Goal: Task Accomplishment & Management: Manage account settings

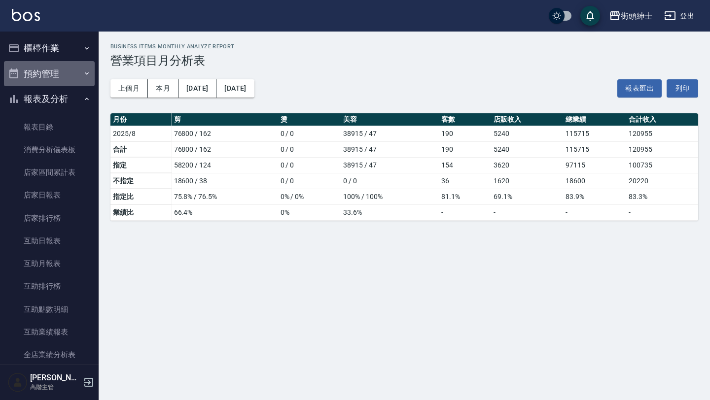
click at [69, 69] on button "預約管理" at bounding box center [49, 74] width 91 height 26
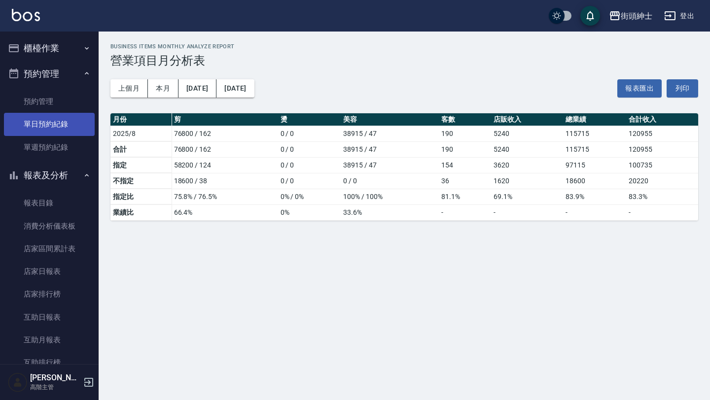
click at [63, 124] on link "單日預約紀錄" at bounding box center [49, 124] width 91 height 23
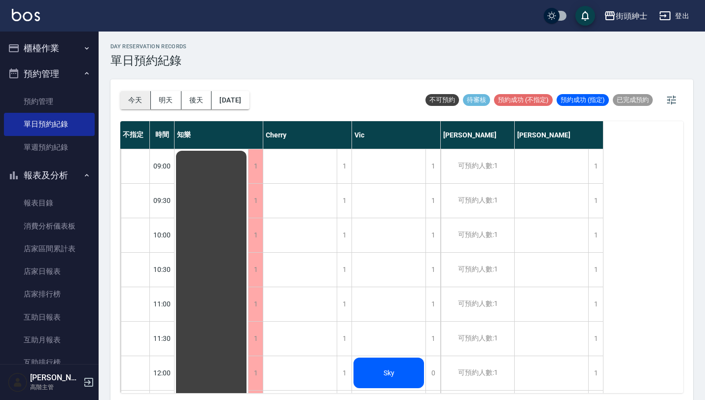
click at [139, 97] on button "今天" at bounding box center [135, 100] width 31 height 18
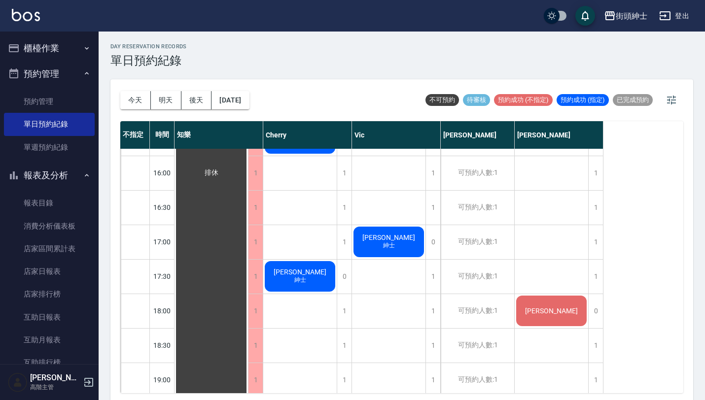
scroll to position [476, 0]
click at [247, 111] on div "[DATE] [DATE] [DATE] [DATE]" at bounding box center [184, 100] width 129 height 42
click at [249, 106] on button "[DATE]" at bounding box center [229, 100] width 37 height 18
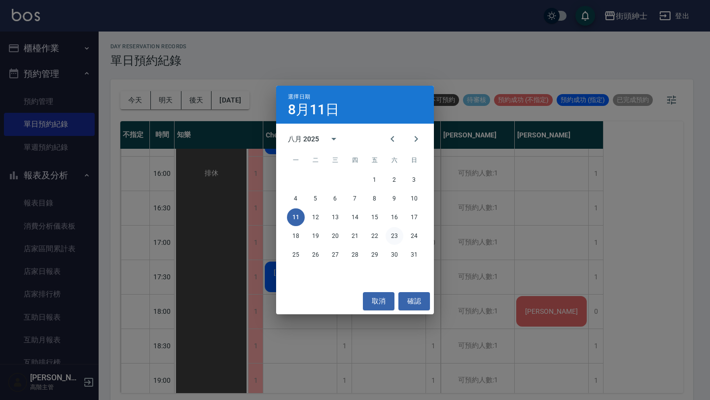
click at [389, 237] on button "23" at bounding box center [394, 236] width 18 height 18
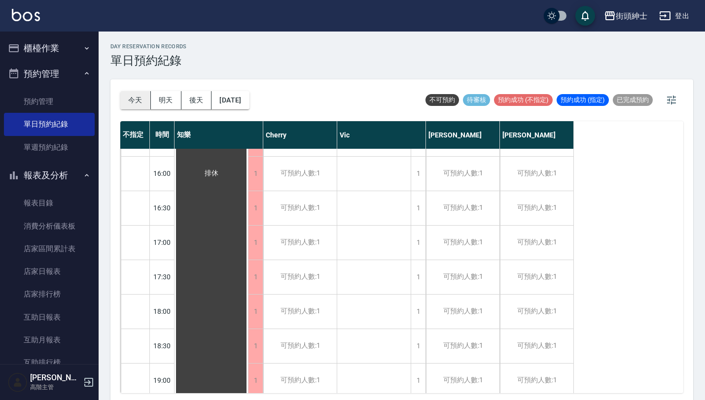
click at [143, 97] on button "今天" at bounding box center [135, 100] width 31 height 18
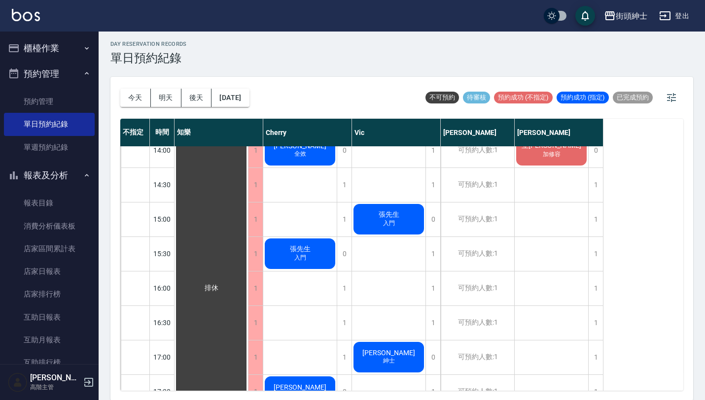
scroll to position [358, 0]
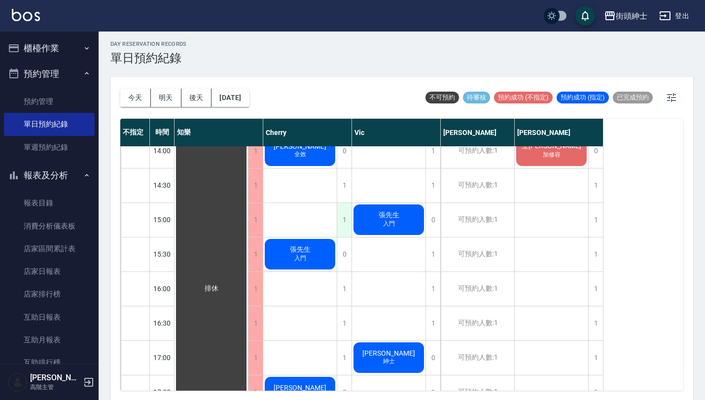
click at [346, 218] on div "1" at bounding box center [344, 220] width 15 height 34
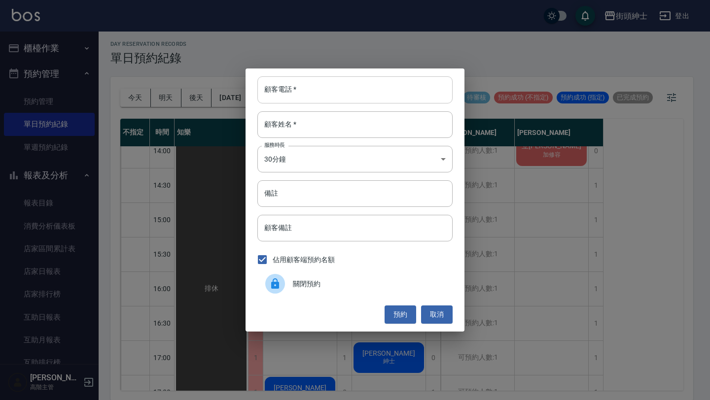
click at [344, 90] on input "顧客電話   *" at bounding box center [354, 89] width 195 height 27
paste input "稱呼：阿緯 電話：[PHONE_NUMBER]"
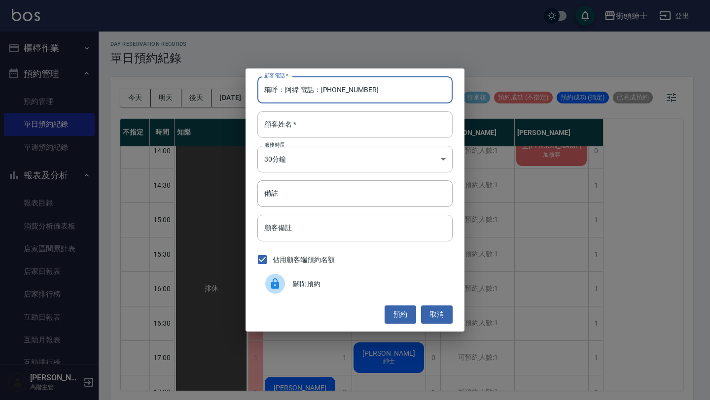
type input "稱呼：阿緯 電話：[PHONE_NUMBER]"
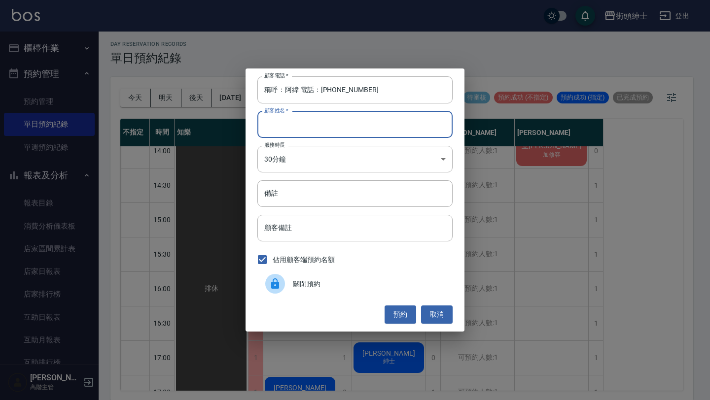
click at [347, 125] on input "顧客姓名   *" at bounding box center [354, 124] width 195 height 27
paste input "稱呼：阿緯 電話：[PHONE_NUMBER]"
type input "稱呼：阿緯 電話：[PHONE_NUMBER]"
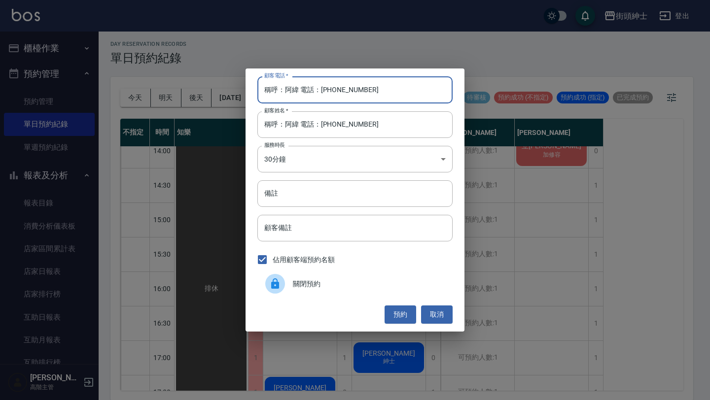
drag, startPoint x: 321, startPoint y: 90, endPoint x: 171, endPoint y: 90, distance: 150.3
click at [174, 90] on div "顧客電話   * 稱呼：[PERSON_NAME] 電話：[PHONE_NUMBER] 顧客電話   * 顧客姓名   * 稱呼：[PERSON_NAME] …" at bounding box center [355, 200] width 710 height 400
type input "0958143221"
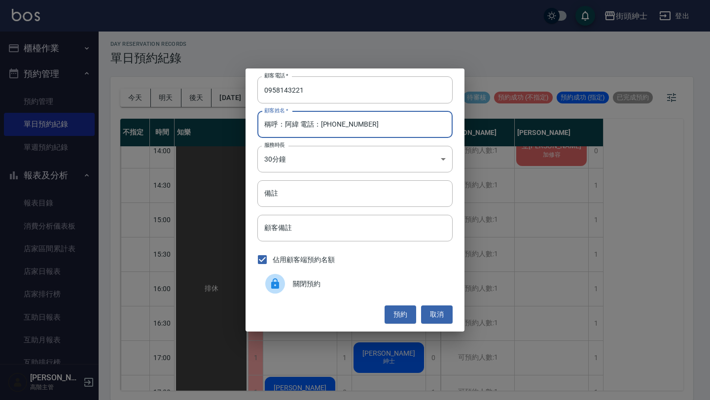
drag, startPoint x: 285, startPoint y: 125, endPoint x: 205, endPoint y: 125, distance: 80.3
click at [208, 125] on div "顧客電話   * [PHONE_NUMBER] 顧客電話   * 顧客姓名   * 稱呼：[PERSON_NAME] 電話：[PHONE_NUMBER] 顧客…" at bounding box center [355, 200] width 710 height 400
drag, startPoint x: 276, startPoint y: 128, endPoint x: 439, endPoint y: 131, distance: 163.2
click at [439, 131] on input "阿緯 電話：[PHONE_NUMBER]" at bounding box center [354, 124] width 195 height 27
type input "[PERSON_NAME]"
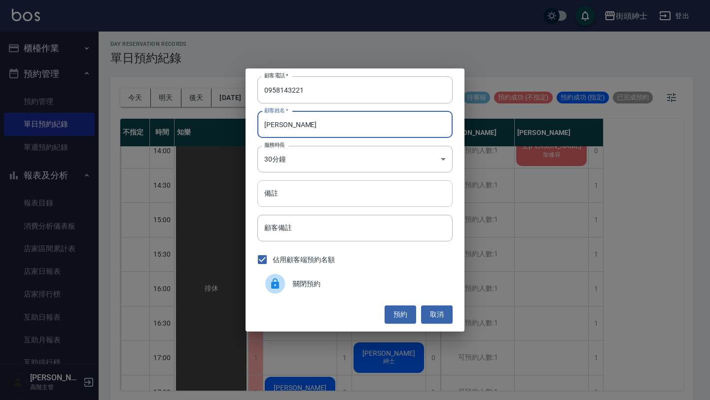
click at [380, 193] on input "備註" at bounding box center [354, 193] width 195 height 27
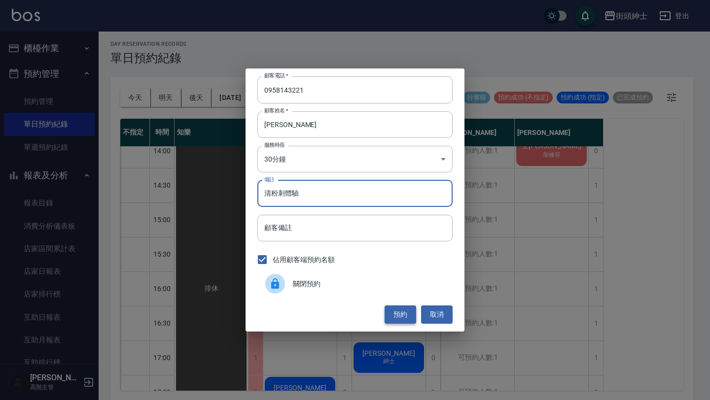
type input "清粉刺體驗"
click at [408, 314] on button "預約" at bounding box center [400, 315] width 32 height 18
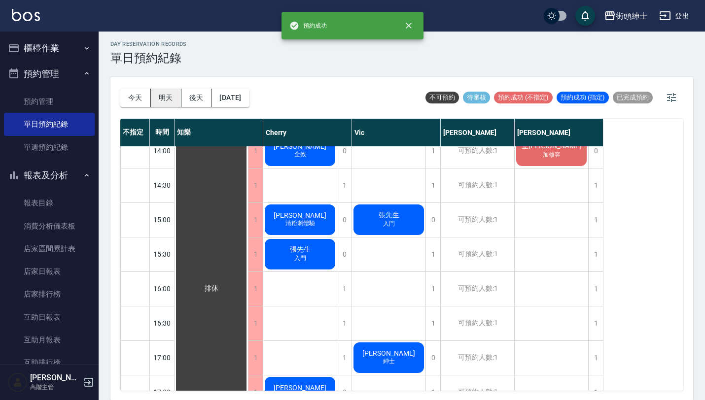
click at [175, 103] on button "明天" at bounding box center [166, 98] width 31 height 18
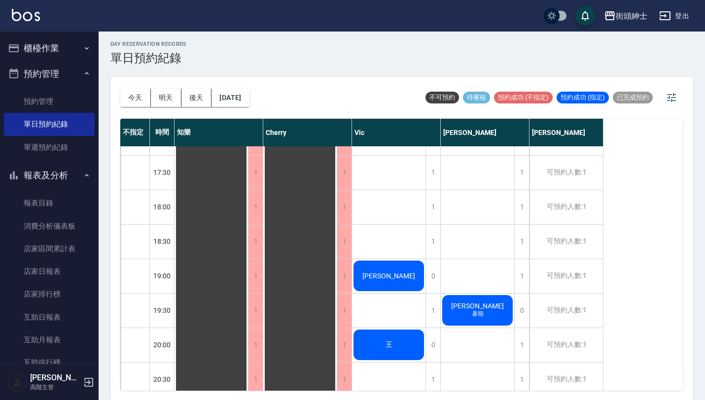
scroll to position [495, 0]
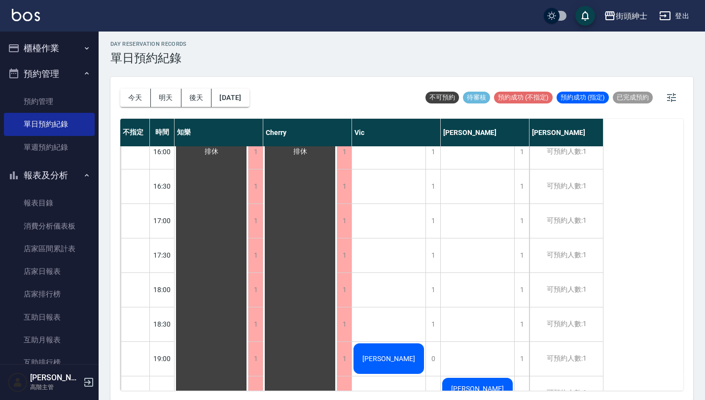
click at [271, 84] on div "[DATE] [DATE] [DATE] [DATE] 不可預約 待審核 預約成功 (不指定) 預約成功 (指定) 已完成預約" at bounding box center [401, 98] width 563 height 42
click at [249, 88] on div "[DATE] [DATE] [DATE] [DATE]" at bounding box center [184, 98] width 129 height 42
click at [249, 105] on button "[DATE]" at bounding box center [229, 98] width 37 height 18
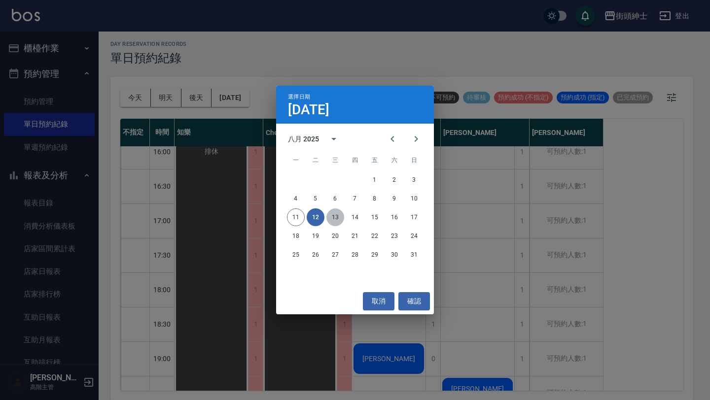
click at [337, 219] on button "13" at bounding box center [335, 217] width 18 height 18
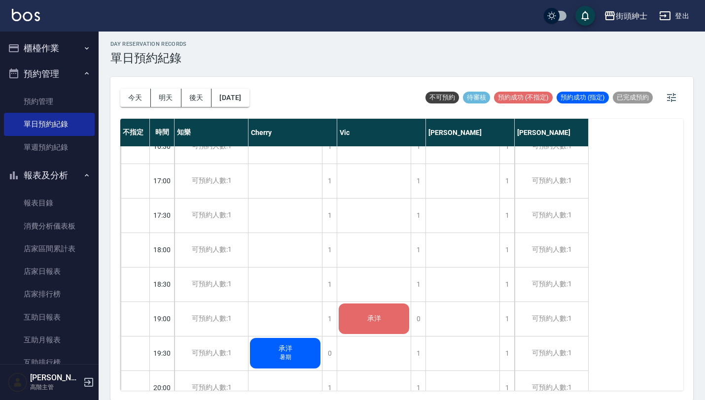
scroll to position [531, 0]
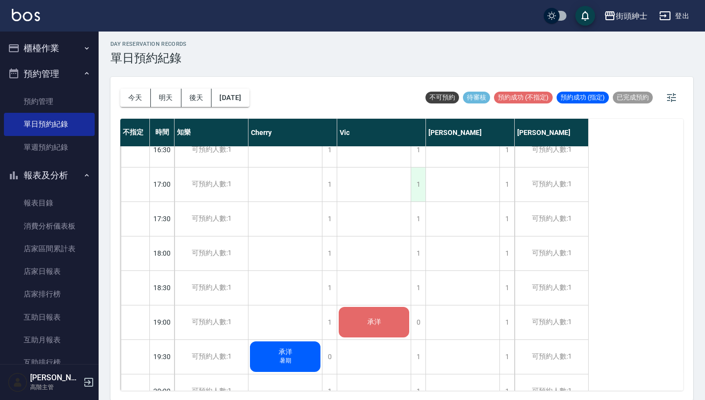
click at [420, 178] on div "1" at bounding box center [418, 185] width 15 height 34
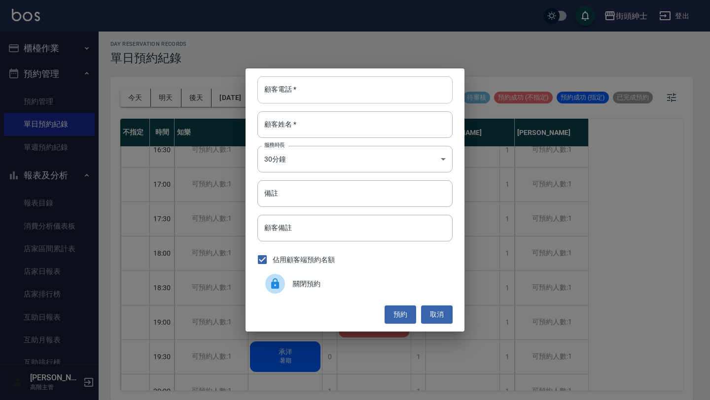
click at [380, 85] on input "顧客電話   *" at bounding box center [354, 89] width 195 height 27
paste input "稱呼：[PERSON_NAME]恩 電話：[PHONE_NUMBER]"
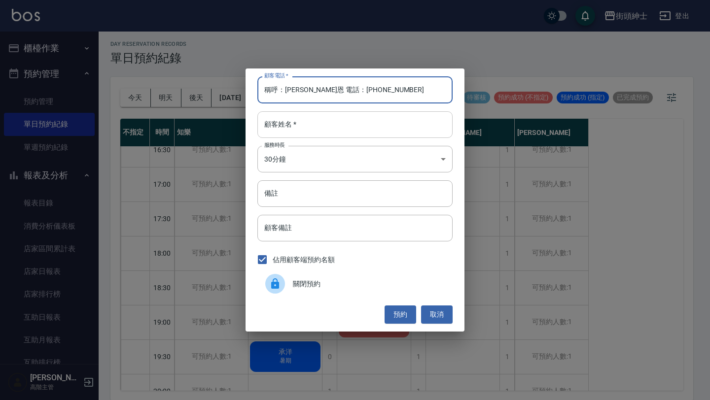
type input "稱呼：[PERSON_NAME]恩 電話：[PHONE_NUMBER]"
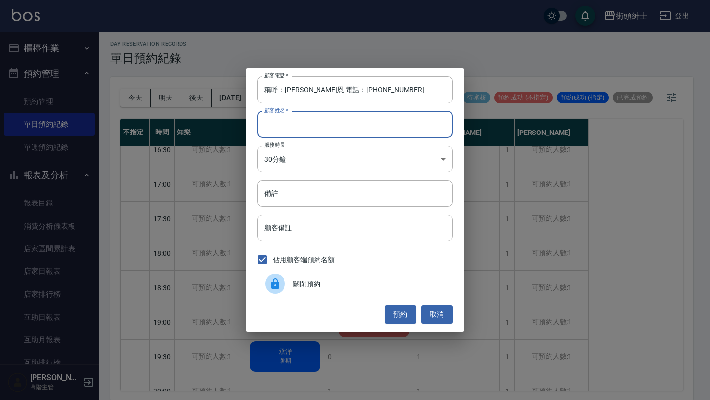
click at [329, 125] on input "顧客姓名   *" at bounding box center [354, 124] width 195 height 27
paste input "稱呼：[PERSON_NAME]恩 電話：[PHONE_NUMBER]"
type input "稱呼：[PERSON_NAME]恩 電話：[PHONE_NUMBER]"
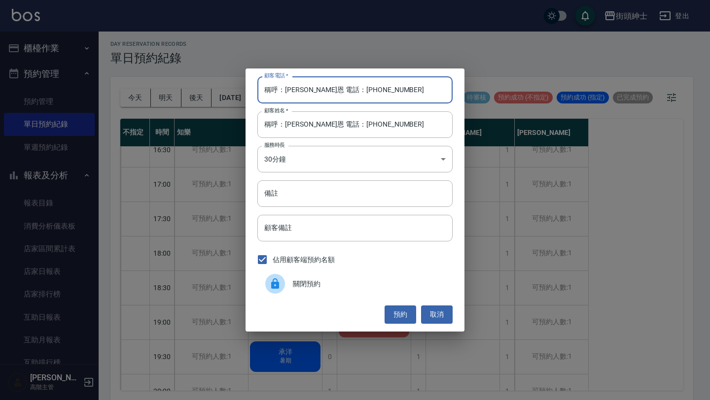
drag, startPoint x: 320, startPoint y: 88, endPoint x: 217, endPoint y: 88, distance: 103.0
click at [218, 88] on div "顧客電話   * 稱呼：[PERSON_NAME]恩 電話：[PHONE_NUMBER] 顧客電話   * 顧客姓名   * 稱呼：[PERSON_NAME]…" at bounding box center [355, 200] width 710 height 400
type input "0958616900"
click at [321, 193] on input "備註" at bounding box center [354, 193] width 195 height 27
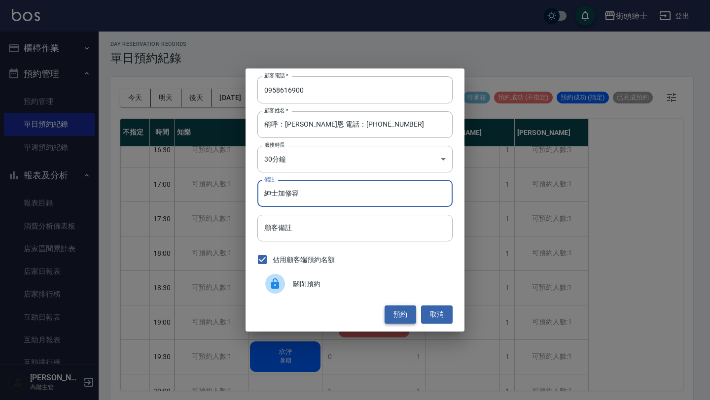
type input "紳士加修容"
click at [404, 310] on button "預約" at bounding box center [400, 315] width 32 height 18
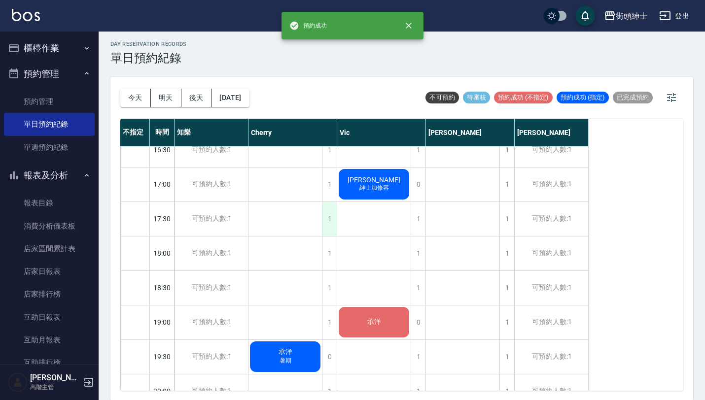
click at [326, 218] on div "1" at bounding box center [329, 219] width 15 height 34
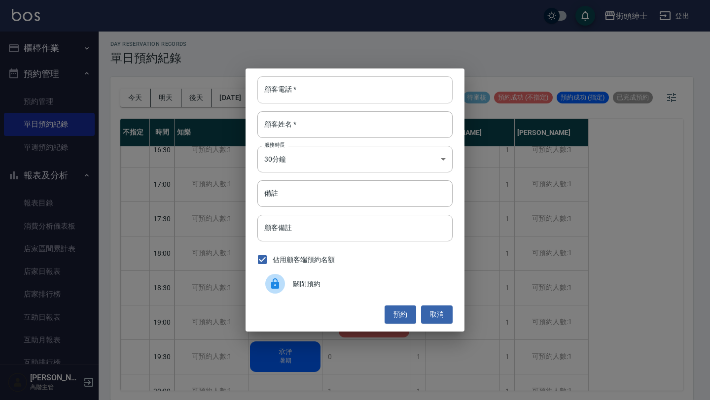
click at [355, 93] on input "顧客電話   *" at bounding box center [354, 89] width 195 height 27
paste input "稱呼：[PERSON_NAME]恩 電話：[PHONE_NUMBER]"
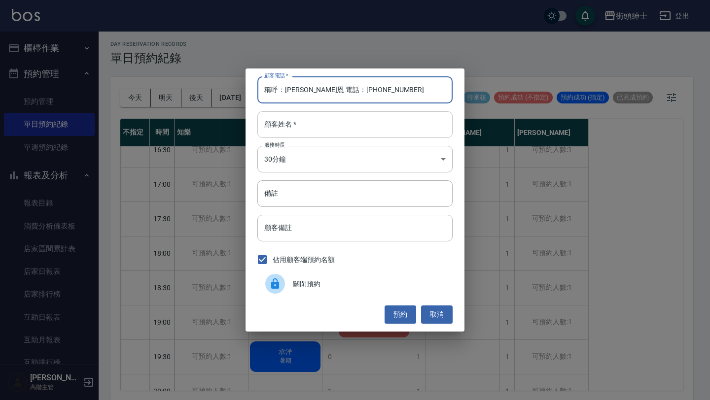
type input "稱呼：[PERSON_NAME]恩 電話：[PHONE_NUMBER]"
click at [348, 116] on input "顧客姓名   *" at bounding box center [354, 124] width 195 height 27
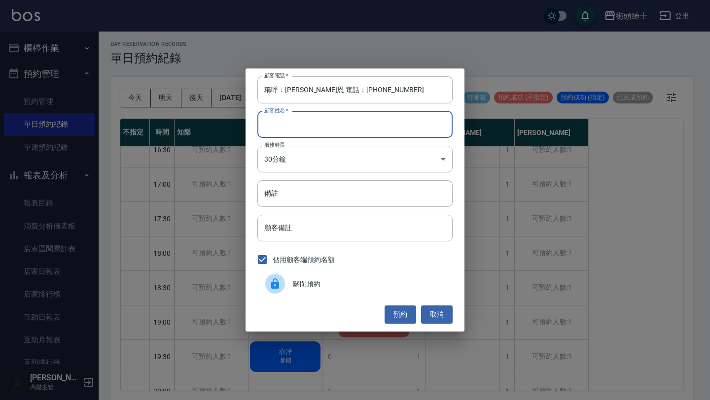
paste input "稱呼：[PERSON_NAME]恩 電話：[PHONE_NUMBER]"
type input "稱呼：[PERSON_NAME]恩 電話：[PHONE_NUMBER]"
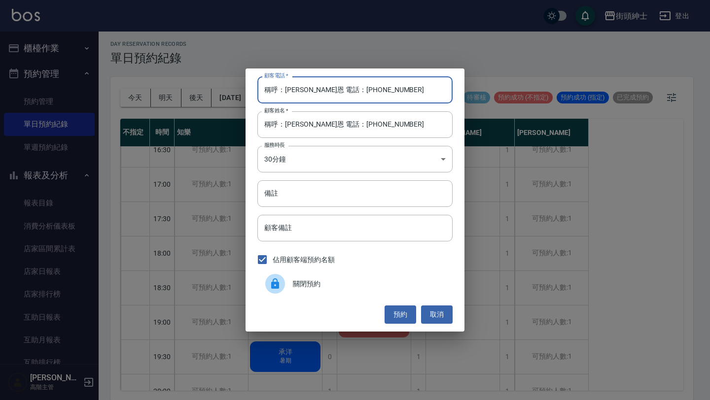
drag, startPoint x: 321, startPoint y: 90, endPoint x: 240, endPoint y: 90, distance: 81.3
click at [241, 90] on div "顧客電話   * 稱呼：[PERSON_NAME]恩 電話：[PHONE_NUMBER] 顧客電話   * 顧客姓名   * 稱呼：[PERSON_NAME]…" at bounding box center [355, 200] width 710 height 400
type input "0958616900"
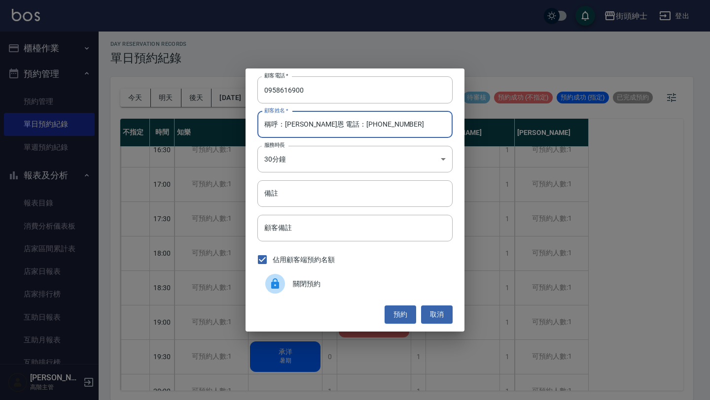
drag, startPoint x: 375, startPoint y: 130, endPoint x: 316, endPoint y: 132, distance: 59.2
click at [317, 133] on input "稱呼：[PERSON_NAME]恩 電話：[PHONE_NUMBER]" at bounding box center [354, 124] width 195 height 27
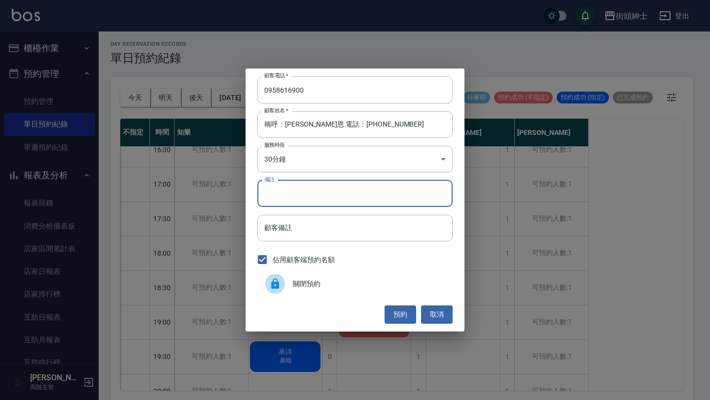
click at [328, 191] on input "備註" at bounding box center [354, 193] width 195 height 27
type input "價"
type input "紳士加修容"
click at [400, 319] on button "預約" at bounding box center [400, 315] width 32 height 18
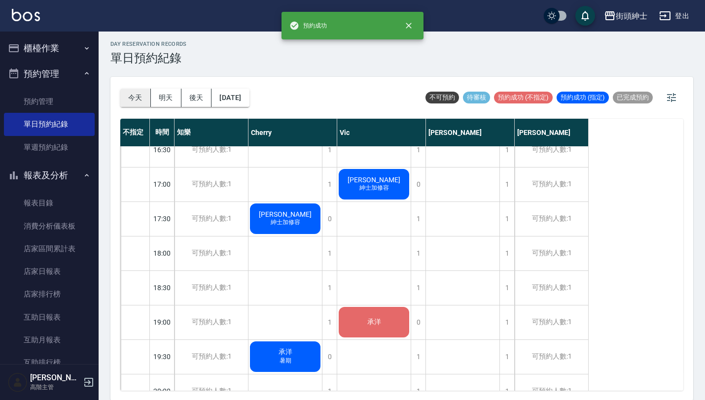
click at [135, 101] on button "今天" at bounding box center [135, 98] width 31 height 18
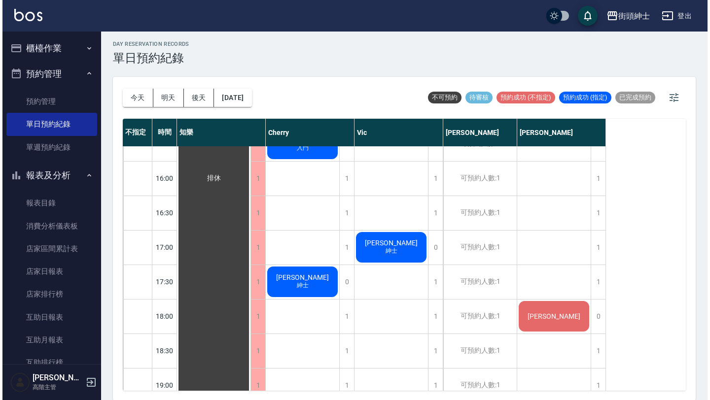
scroll to position [468, 0]
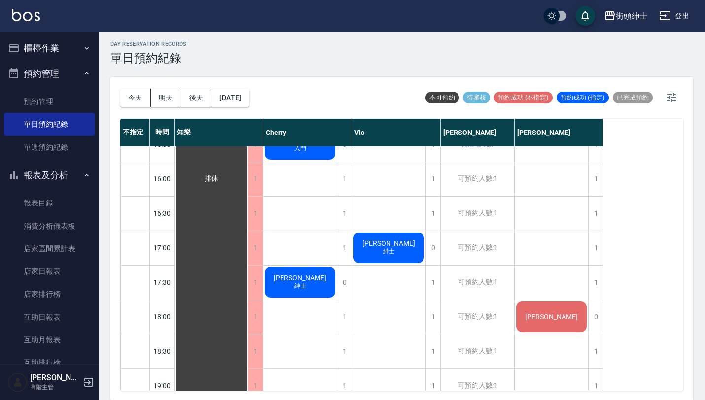
click at [248, 281] on div "[PERSON_NAME] 紳士" at bounding box center [210, 179] width 73 height 1000
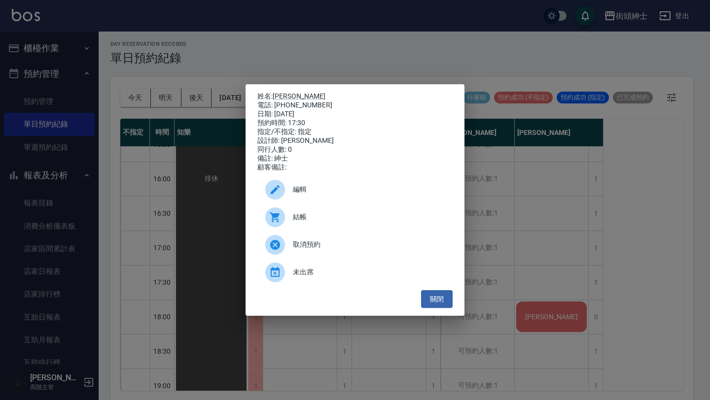
click at [331, 193] on span "編輯" at bounding box center [369, 189] width 152 height 10
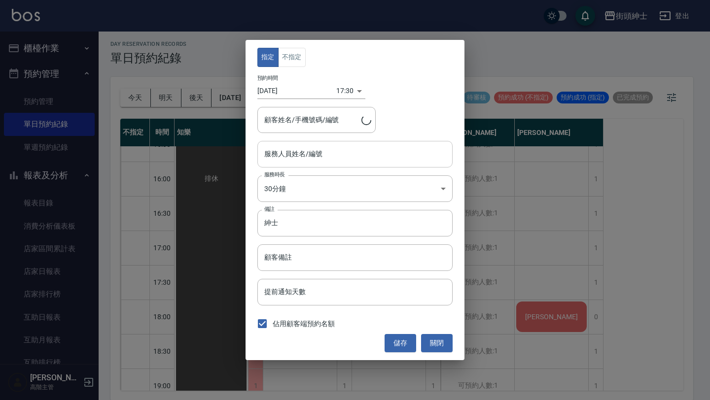
type input "Cherry(無代號)"
type input "[PERSON_NAME]/0937205971"
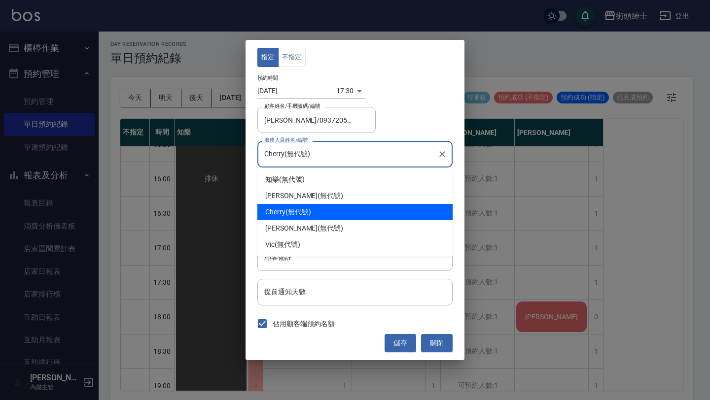
click at [318, 161] on input "Cherry(無代號)" at bounding box center [348, 153] width 172 height 17
click at [350, 156] on input "Cherry(無代號)" at bounding box center [348, 153] width 172 height 17
click at [422, 89] on div "預約時間 [DATE] 17:30 1754904600000" at bounding box center [354, 87] width 195 height 24
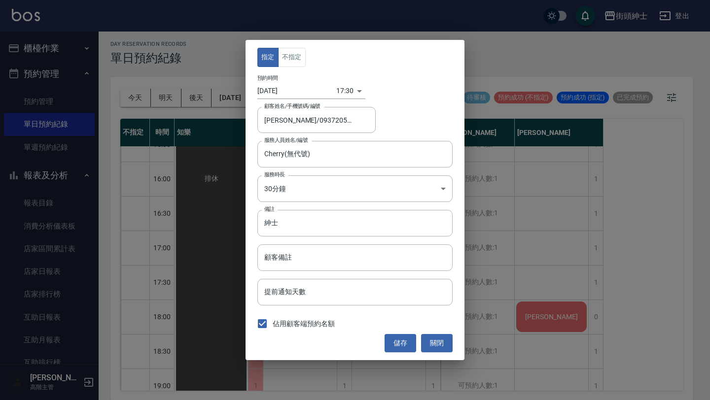
click at [336, 93] on body "街頭紳士 登出 櫃檯作業 打帳單 帳單列表 掛單列表 座位開單 營業儀表板 現金收支登錄 高階收支登錄 材料自購登錄 每日結帳 排班表 現場電腦打卡 掃碼打卡…" at bounding box center [355, 199] width 710 height 403
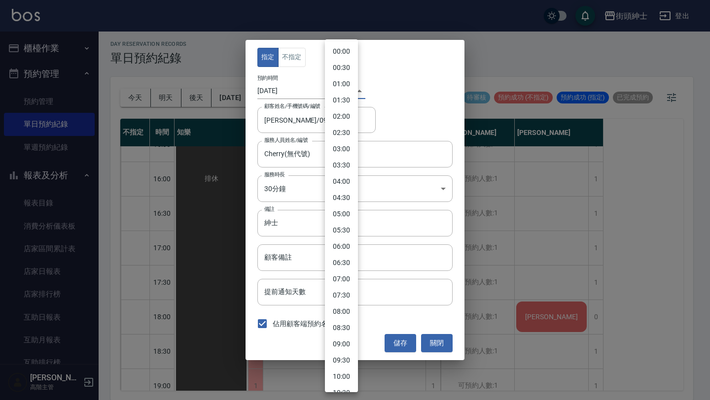
scroll to position [405, 0]
click at [346, 202] on li "17:00" at bounding box center [341, 200] width 33 height 16
type input "1754902800000"
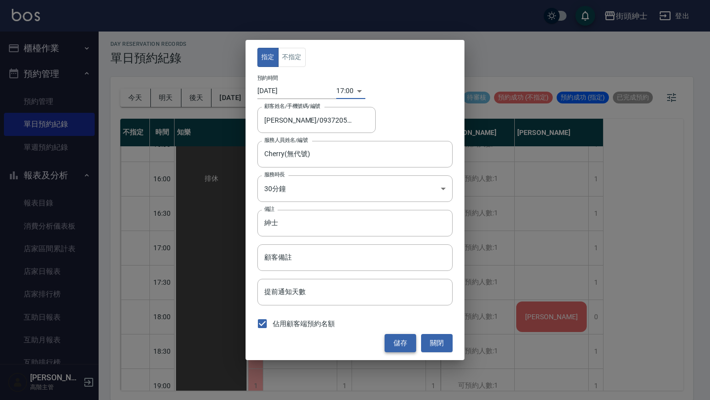
click at [403, 345] on button "儲存" at bounding box center [400, 343] width 32 height 18
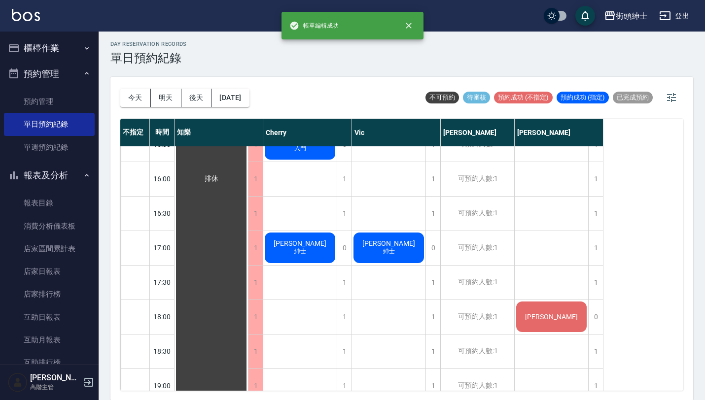
click at [248, 254] on div "[PERSON_NAME] 紳士" at bounding box center [210, 179] width 73 height 1000
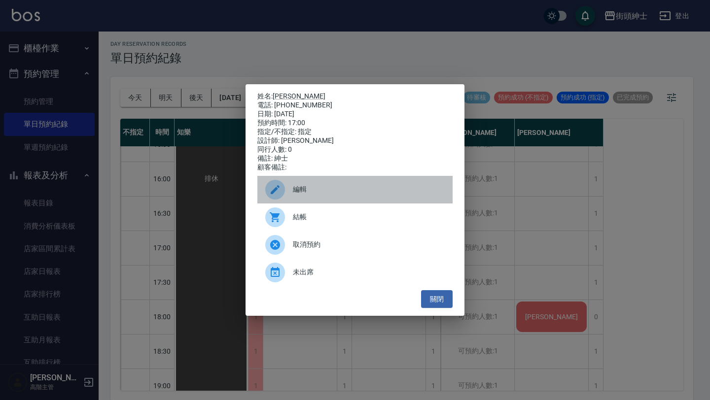
click at [359, 180] on div "編輯" at bounding box center [354, 190] width 195 height 28
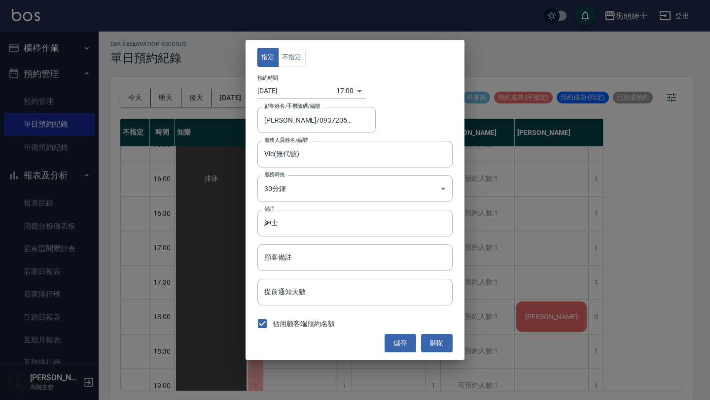
click at [336, 97] on body "街頭紳士 登出 櫃檯作業 打帳單 帳單列表 掛單列表 座位開單 營業儀表板 現金收支登錄 高階收支登錄 材料自購登錄 每日結帳 排班表 現場電腦打卡 掃碼打卡…" at bounding box center [355, 199] width 710 height 403
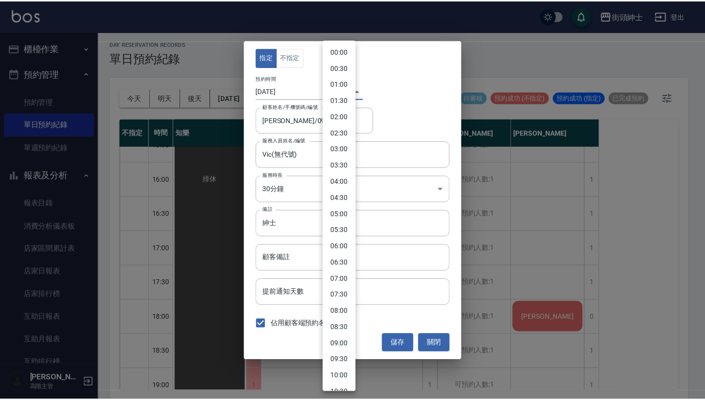
scroll to position [388, 0]
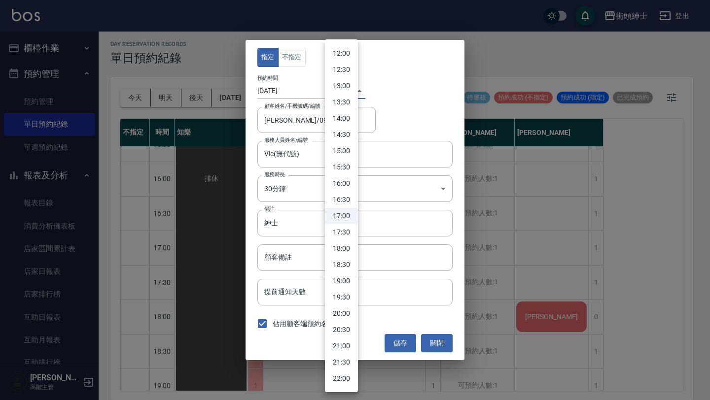
click at [347, 232] on li "17:30" at bounding box center [341, 232] width 33 height 16
type input "1754904600000"
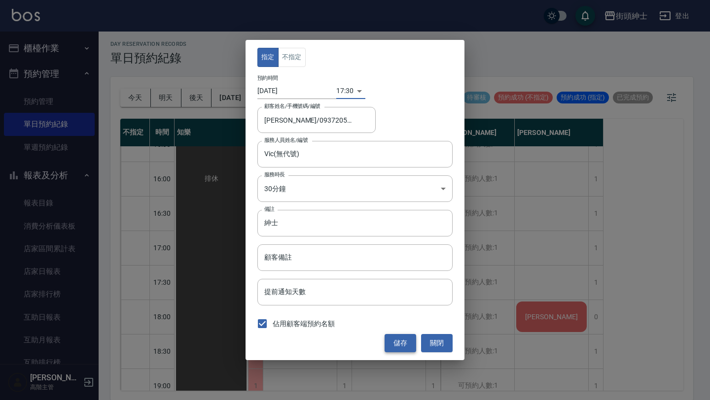
click at [405, 339] on button "儲存" at bounding box center [400, 343] width 32 height 18
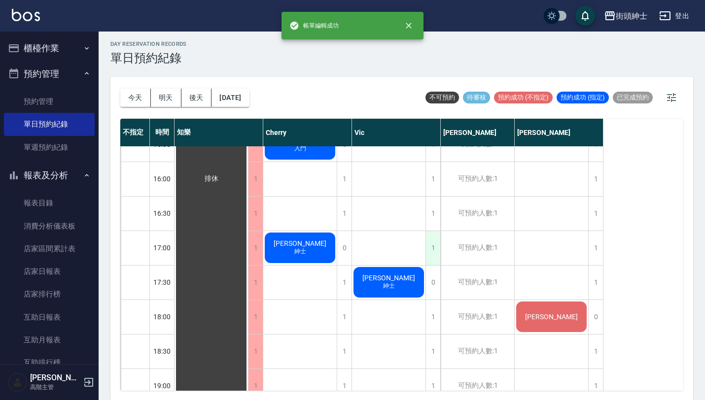
click at [431, 252] on div "1" at bounding box center [432, 248] width 15 height 34
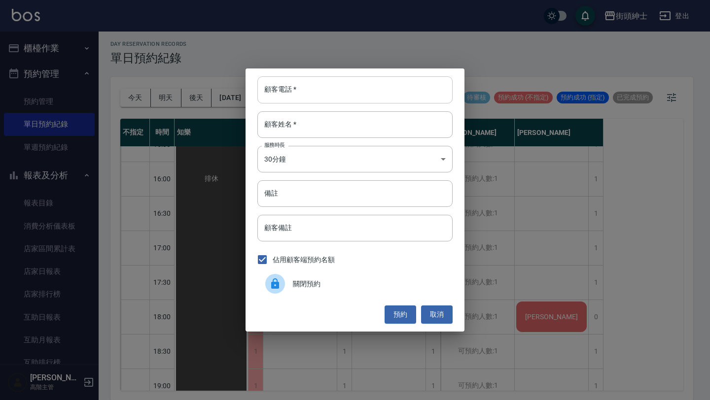
click at [342, 95] on input "顧客電話   *" at bounding box center [354, 89] width 195 height 27
paste input "稱呼：[PERSON_NAME] 電話：[PHONE_NUMBER]"
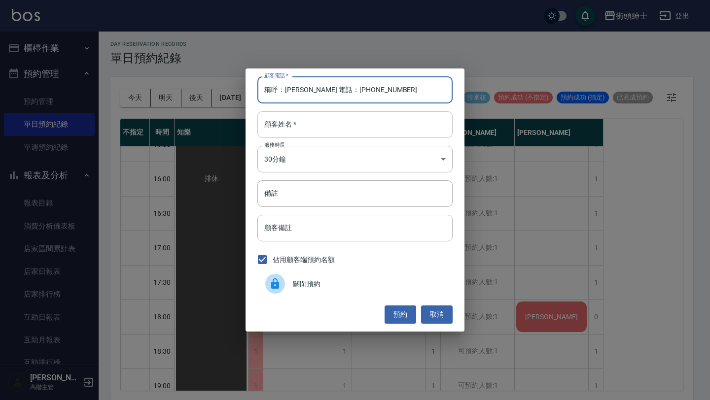
type input "稱呼：[PERSON_NAME] 電話：[PHONE_NUMBER]"
click at [343, 126] on input "顧客姓名   *" at bounding box center [354, 124] width 195 height 27
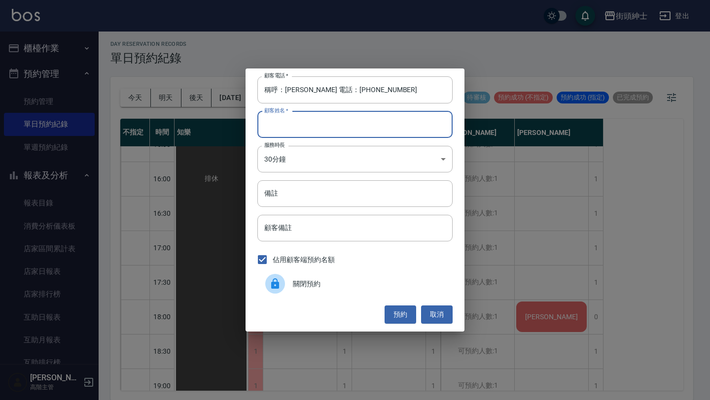
paste input "稱呼：[PERSON_NAME] 電話：[PHONE_NUMBER]"
type input "稱呼：[PERSON_NAME] 電話：[PHONE_NUMBER]"
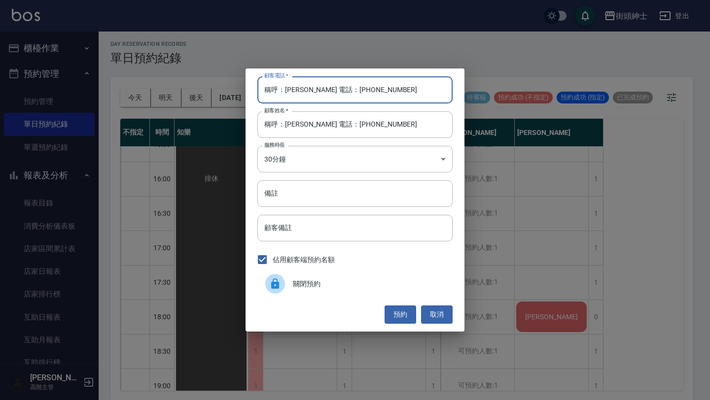
drag, startPoint x: 327, startPoint y: 90, endPoint x: 210, endPoint y: 90, distance: 116.3
click at [212, 90] on div "顧客電話   * 稱呼：[PERSON_NAME] 電話：[PHONE_NUMBER] 顧客電話   * 顧客姓名   * 稱呼：[PERSON_NAME] …" at bounding box center [355, 200] width 710 height 400
type input "0988919566"
click at [394, 317] on button "預約" at bounding box center [400, 315] width 32 height 18
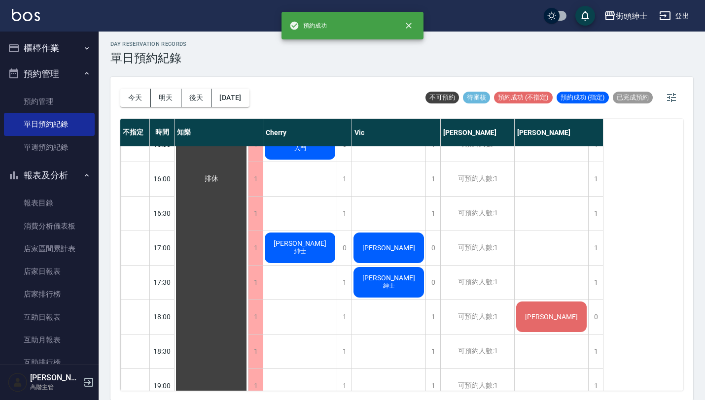
click at [248, 257] on div "[PERSON_NAME]" at bounding box center [210, 179] width 73 height 1000
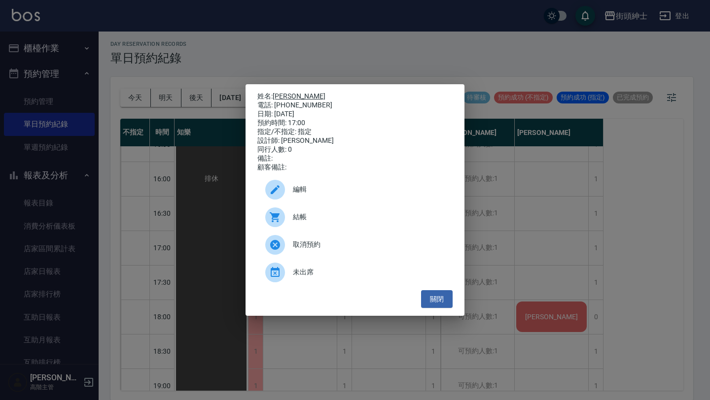
click at [290, 92] on link "[PERSON_NAME]" at bounding box center [299, 96] width 53 height 8
click at [437, 306] on button "關閉" at bounding box center [437, 299] width 32 height 18
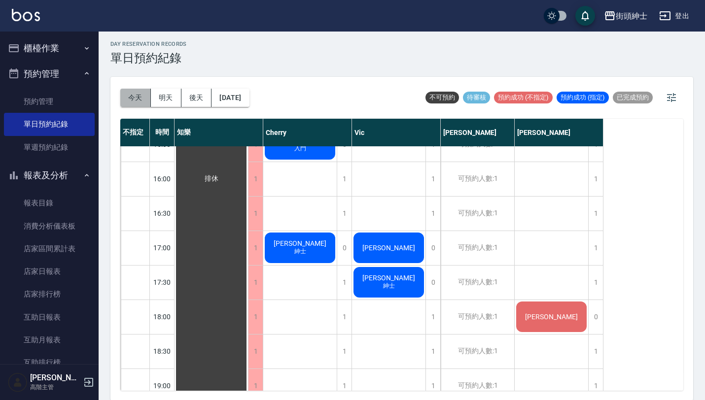
click at [126, 101] on button "今天" at bounding box center [135, 98] width 31 height 18
click at [168, 95] on button "明天" at bounding box center [166, 98] width 31 height 18
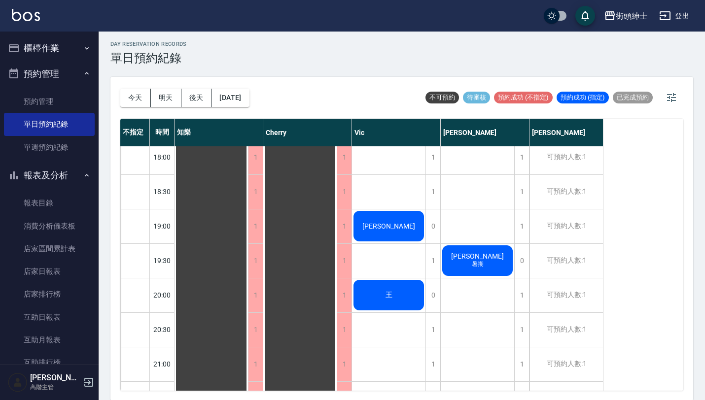
scroll to position [628, 0]
click at [435, 197] on div "1" at bounding box center [432, 191] width 15 height 34
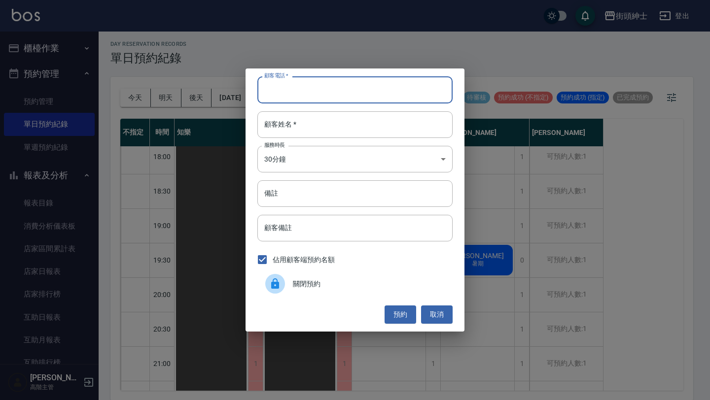
click at [377, 81] on input "顧客電話   *" at bounding box center [354, 89] width 195 height 27
paste input "稱呼：小吳 電話：[PHONE_NUMBER]"
type input "稱呼：小吳 電話：[PHONE_NUMBER]"
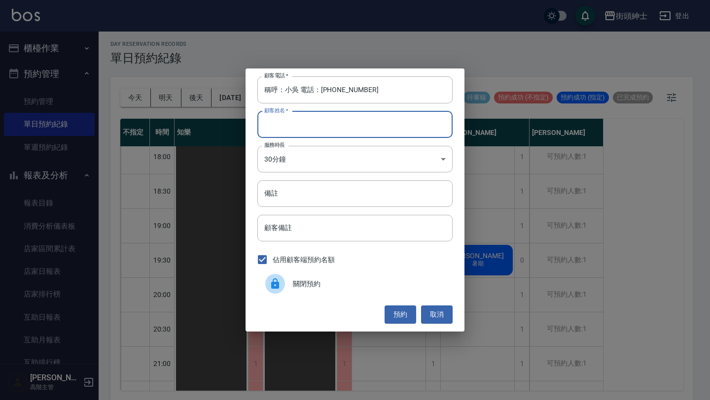
click at [373, 119] on input "顧客姓名   *" at bounding box center [354, 124] width 195 height 27
paste input "稱呼：小吳 電話：[PHONE_NUMBER]"
type input "稱呼：小吳 電話：[PHONE_NUMBER]"
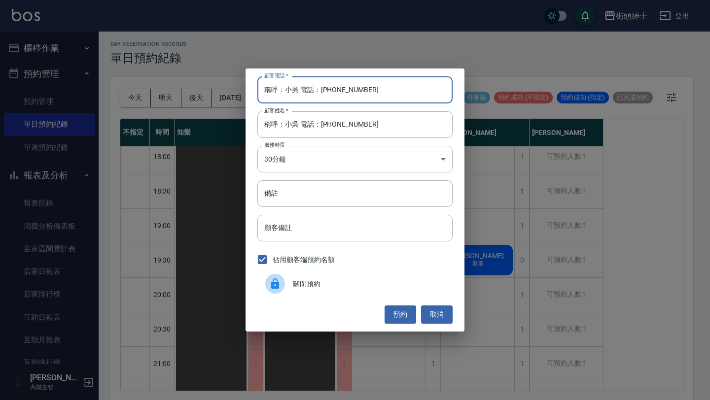
drag, startPoint x: 322, startPoint y: 90, endPoint x: 209, endPoint y: 87, distance: 112.9
click at [210, 86] on div "顧客電話   * 稱呼：小吳 電話：[PHONE_NUMBER] 顧客電話   * 顧客姓名   * 稱呼：[PERSON_NAME] 電話：[PHONE_N…" at bounding box center [355, 200] width 710 height 400
type input "0975713193"
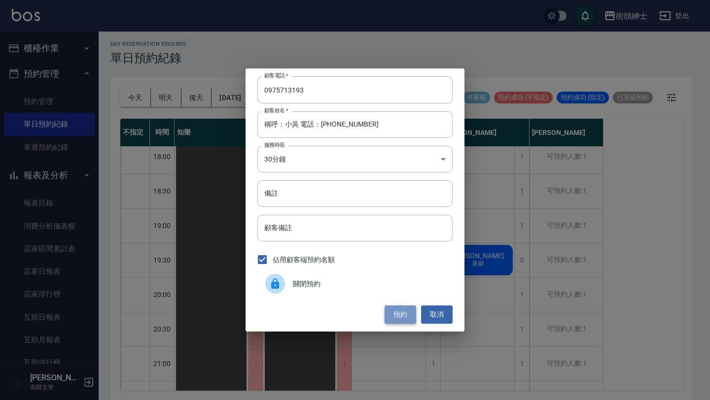
click at [408, 311] on button "預約" at bounding box center [400, 315] width 32 height 18
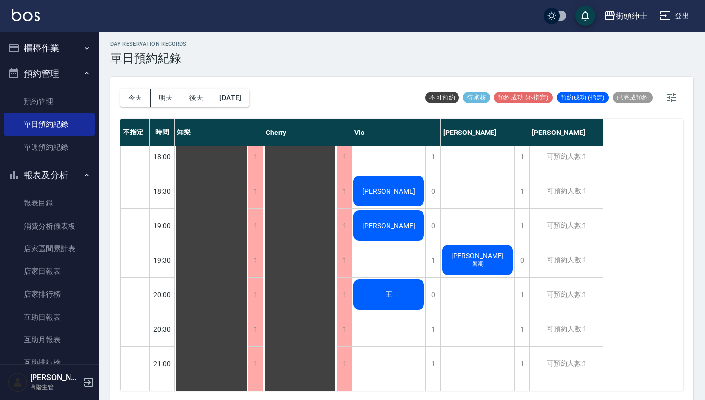
click at [280, 93] on div "[DATE] [DATE] [DATE] [DATE] 不可預約 待審核 預約成功 (不指定) 預約成功 (指定) 已完成預約" at bounding box center [401, 98] width 563 height 42
click at [249, 93] on button "[DATE]" at bounding box center [229, 98] width 37 height 18
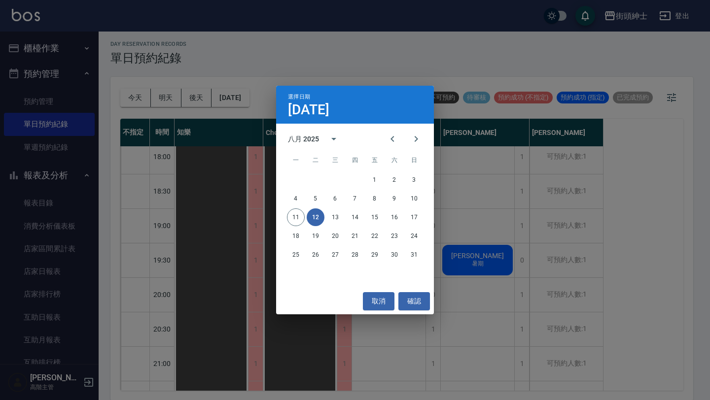
click at [389, 74] on div "選擇日期 [DATE] 八月 2025 一 二 三 四 五 六 日 1 2 3 4 5 6 7 8 9 10 11 12 13 14 15 16 17 18 …" at bounding box center [355, 200] width 710 height 400
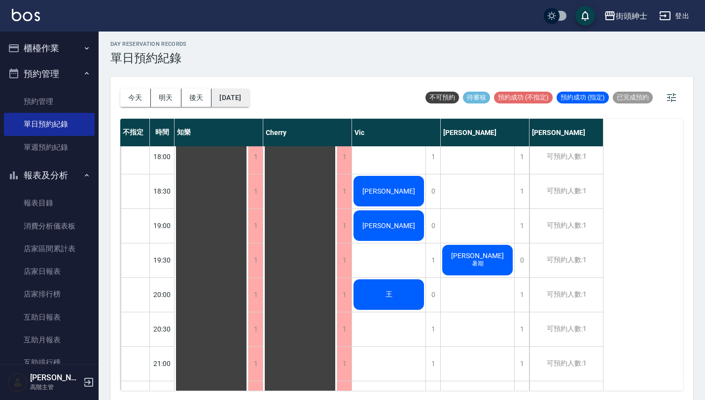
click at [242, 94] on button "[DATE]" at bounding box center [229, 98] width 37 height 18
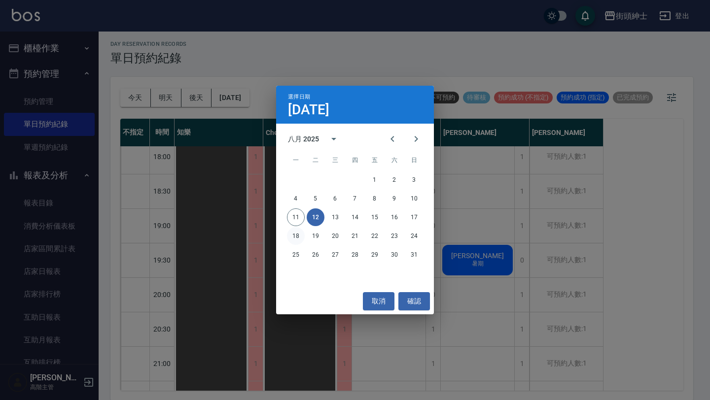
click at [299, 238] on button "18" at bounding box center [296, 236] width 18 height 18
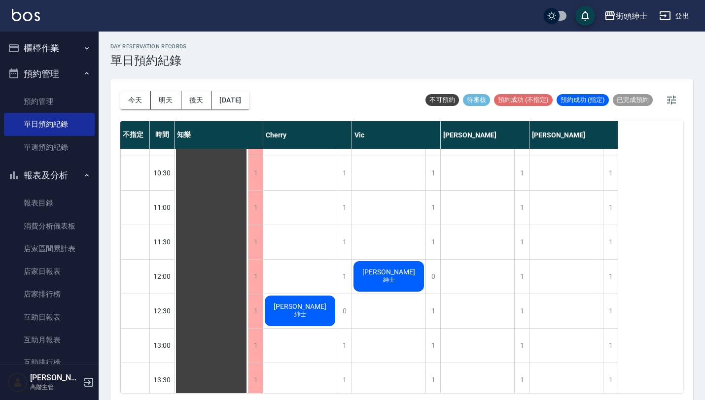
scroll to position [82, 0]
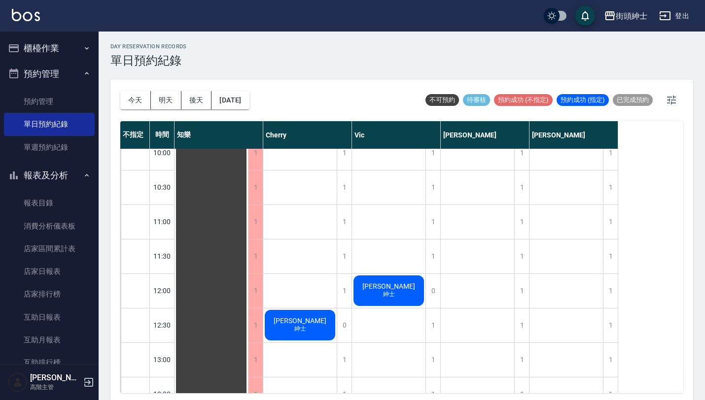
click at [245, 86] on div "[DATE] [DATE] [DATE] [DATE]" at bounding box center [184, 100] width 129 height 42
click at [249, 97] on button "[DATE]" at bounding box center [229, 100] width 37 height 18
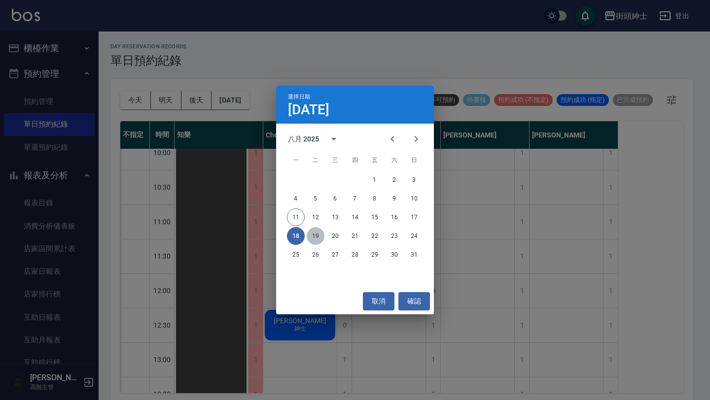
click at [313, 237] on button "19" at bounding box center [316, 236] width 18 height 18
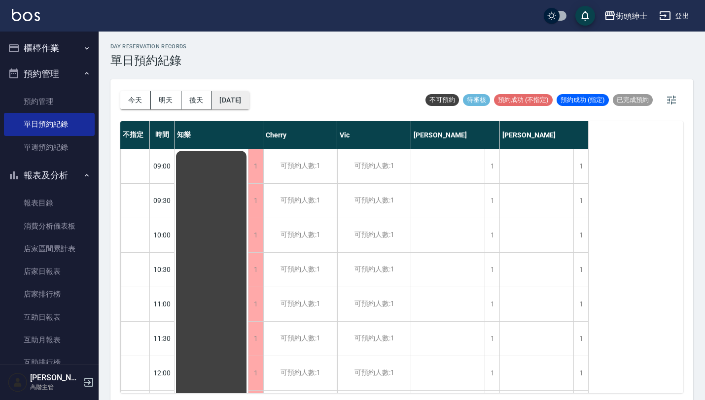
click at [243, 100] on button "[DATE]" at bounding box center [229, 100] width 37 height 18
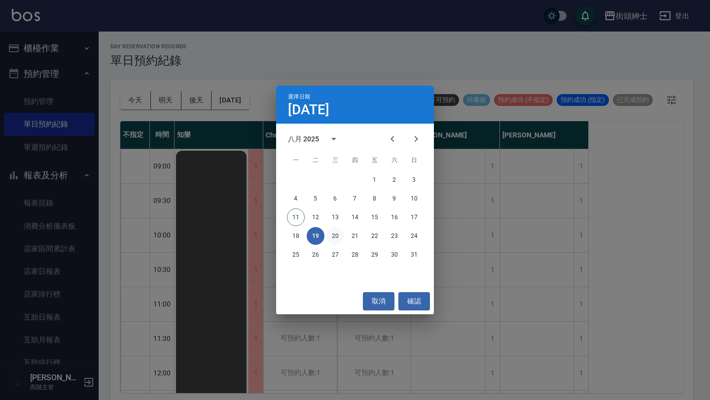
click at [336, 235] on button "20" at bounding box center [335, 236] width 18 height 18
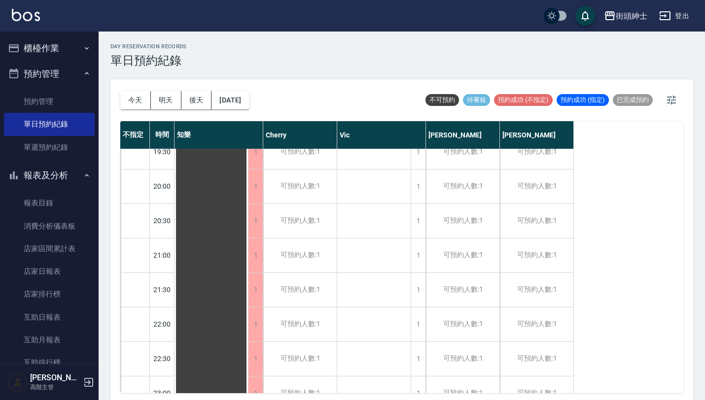
scroll to position [764, 0]
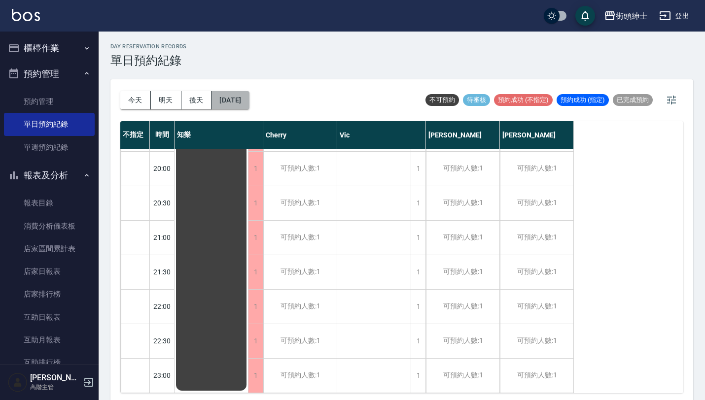
click at [237, 102] on button "[DATE]" at bounding box center [229, 100] width 37 height 18
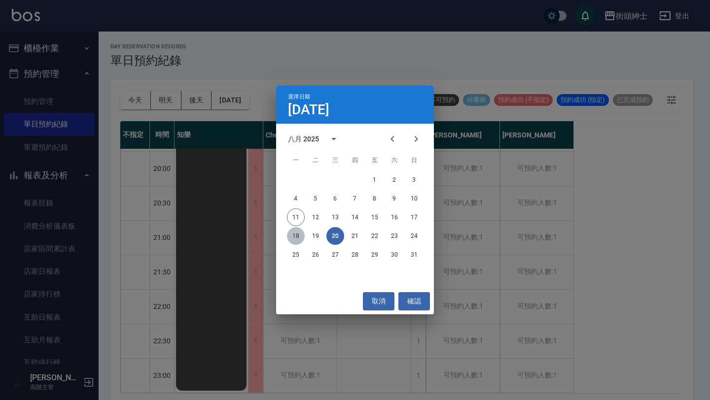
click at [294, 242] on button "18" at bounding box center [296, 236] width 18 height 18
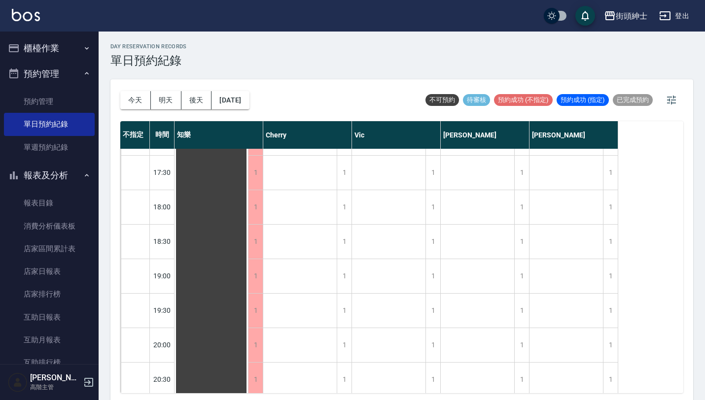
scroll to position [764, 0]
click at [244, 98] on button "[DATE]" at bounding box center [229, 100] width 37 height 18
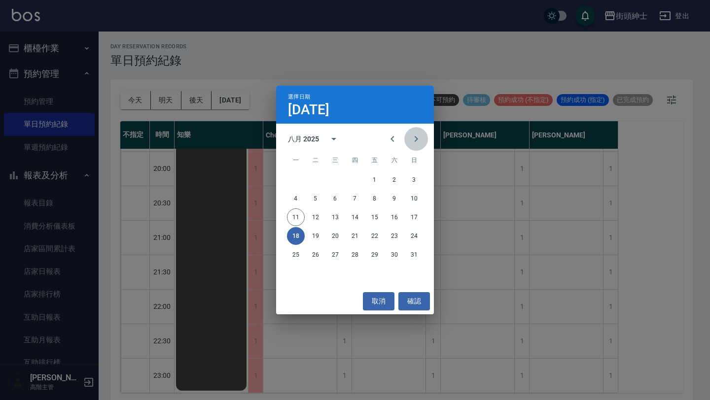
click at [415, 135] on icon "Next month" at bounding box center [416, 139] width 12 height 12
click at [313, 179] on button "2" at bounding box center [316, 180] width 18 height 18
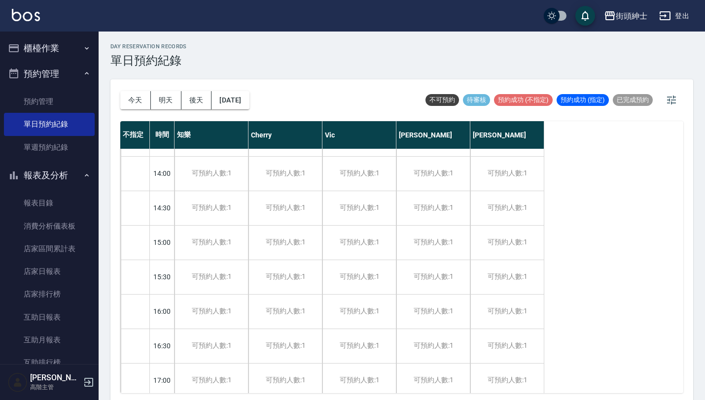
scroll to position [339, 0]
click at [368, 208] on div "可預約人數:1" at bounding box center [358, 207] width 73 height 34
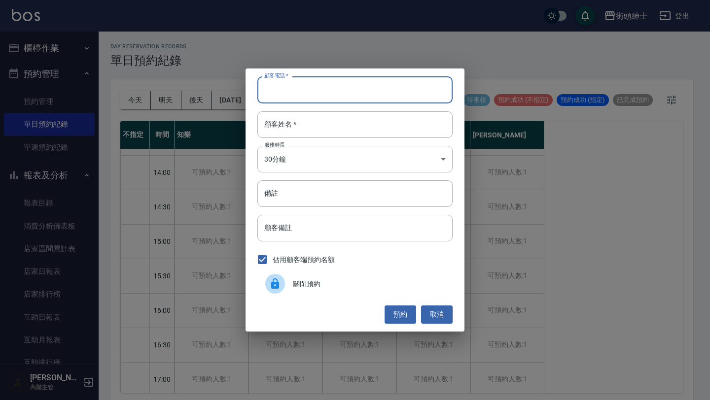
click at [337, 84] on input "顧客電話   *" at bounding box center [354, 89] width 195 height 27
paste input "[PERSON_NAME]0901258871"
type input "[PERSON_NAME]0901258871"
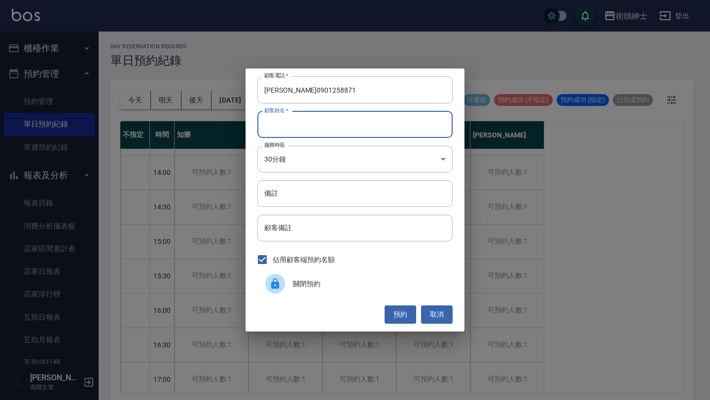
click at [335, 125] on input "顧客姓名   *" at bounding box center [354, 124] width 195 height 27
paste input "[PERSON_NAME]0901258871"
type input "[PERSON_NAME]0901258871"
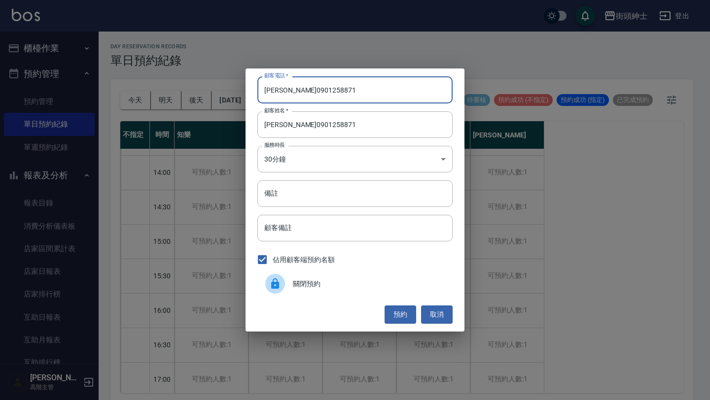
drag, startPoint x: 286, startPoint y: 89, endPoint x: 250, endPoint y: 89, distance: 36.5
click at [250, 89] on div "顧客電話   * [PERSON_NAME][PHONE_NUMBER] 顧客電話   * 顧客姓名   * [PERSON_NAME]0901258871 …" at bounding box center [354, 200] width 219 height 263
type input "0901258871"
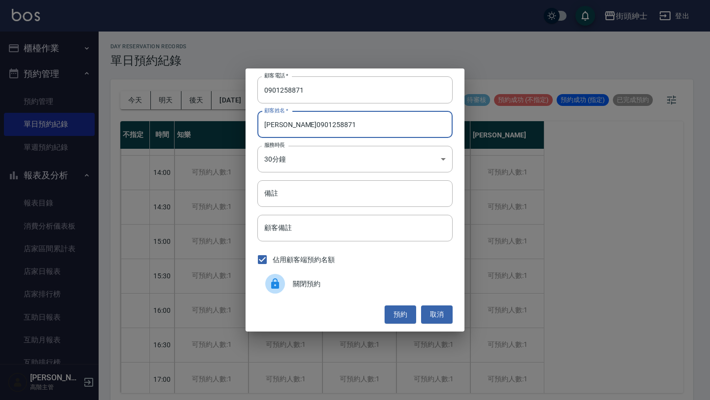
drag, startPoint x: 284, startPoint y: 124, endPoint x: 381, endPoint y: 124, distance: 96.1
click at [381, 124] on input "[PERSON_NAME]0901258871" at bounding box center [354, 124] width 195 height 27
type input "[PERSON_NAME]"
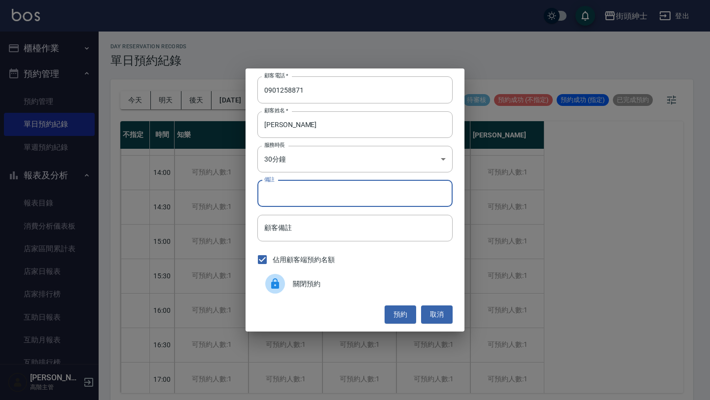
click at [355, 200] on input "備註" at bounding box center [354, 193] width 195 height 27
type input "r"
type input "剪加[DEMOGRAPHIC_DATA]鬍"
click at [401, 307] on button "預約" at bounding box center [400, 315] width 32 height 18
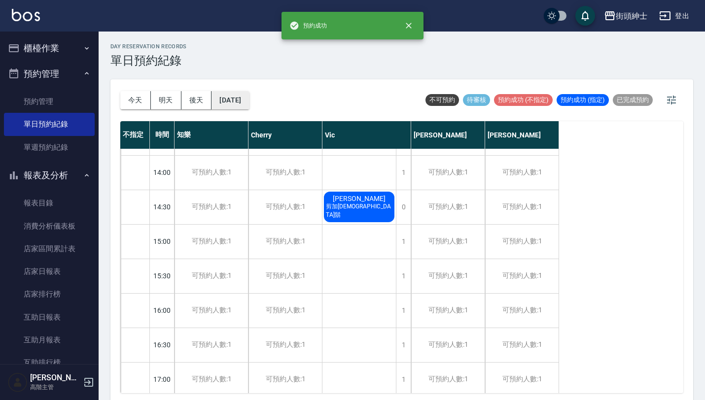
click at [237, 99] on button "[DATE]" at bounding box center [229, 100] width 37 height 18
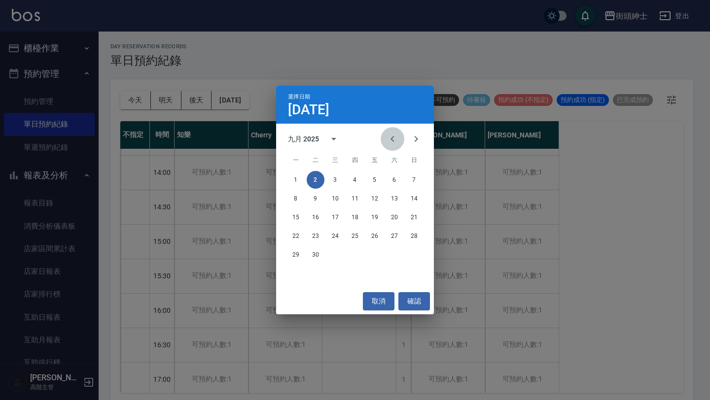
click at [390, 142] on icon "Previous month" at bounding box center [392, 139] width 12 height 12
click at [294, 242] on button "18" at bounding box center [296, 236] width 18 height 18
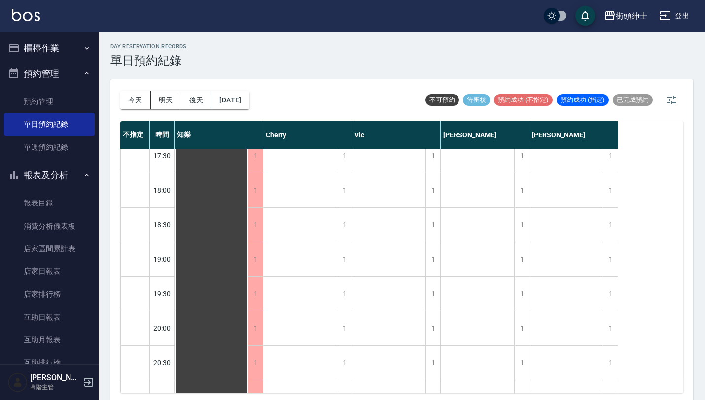
scroll to position [601, 0]
click at [435, 327] on div "1" at bounding box center [432, 324] width 15 height 34
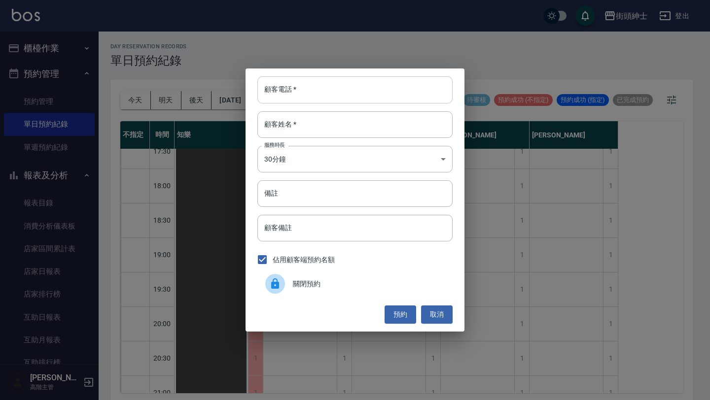
click at [365, 82] on input "顧客電話   *" at bounding box center [354, 89] width 195 height 27
paste input "稱呼：[PERSON_NAME] 電話：[PHONE_NUMBER]"
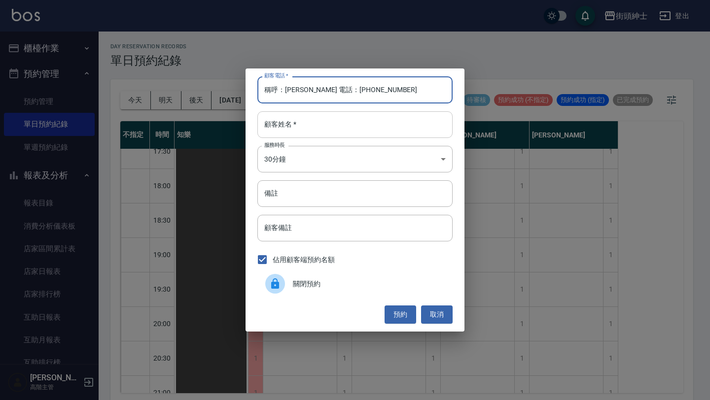
type input "稱呼：[PERSON_NAME] 電話：[PHONE_NUMBER]"
click at [364, 128] on input "顧客姓名   *" at bounding box center [354, 124] width 195 height 27
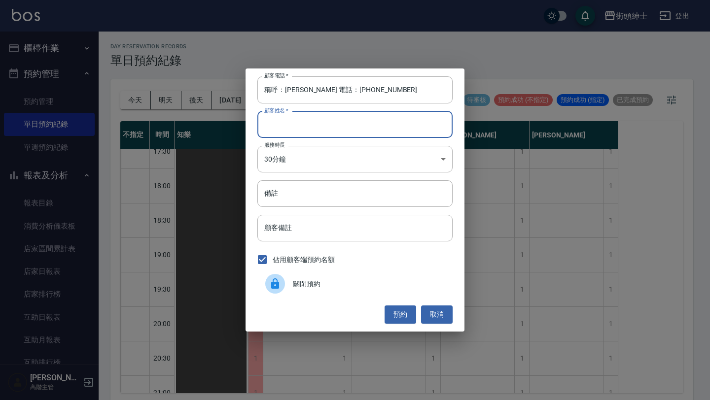
paste input "稱呼：[PERSON_NAME] 電話：[PHONE_NUMBER]"
type input "稱呼：[PERSON_NAME] 電話：[PHONE_NUMBER]"
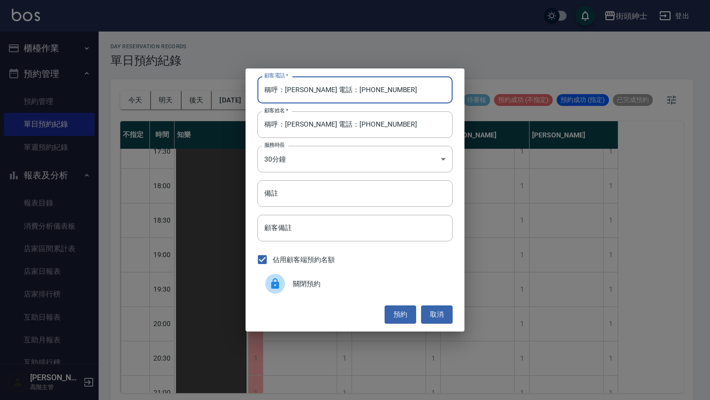
drag, startPoint x: 326, startPoint y: 92, endPoint x: 234, endPoint y: 91, distance: 92.7
click at [233, 91] on div "顧客電話   * 稱呼：[PERSON_NAME] 電話：[PHONE_NUMBER] 顧客電話   * 顧客姓名   * 稱呼：[PERSON_NAME] …" at bounding box center [355, 200] width 710 height 400
type input "0987233630"
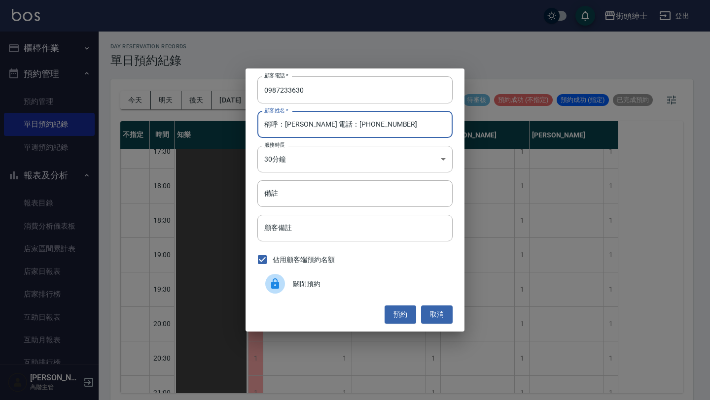
drag, startPoint x: 286, startPoint y: 125, endPoint x: 205, endPoint y: 125, distance: 80.8
click at [207, 125] on div "顧客電話   * [PHONE_NUMBER] 顧客電話   * 顧客姓名   * 稱呼：[PERSON_NAME] 電話：[PHONE_NUMBER] 顧客…" at bounding box center [355, 200] width 710 height 400
drag, startPoint x: 283, startPoint y: 123, endPoint x: 603, endPoint y: 205, distance: 329.7
click at [593, 201] on div "顧客電話   * [PHONE_NUMBER] 顧客電話   * 顧客姓名   * [PERSON_NAME] 電話：[PHONE_NUMBER] 顧客姓名 …" at bounding box center [355, 200] width 710 height 400
type input "[PERSON_NAME]"
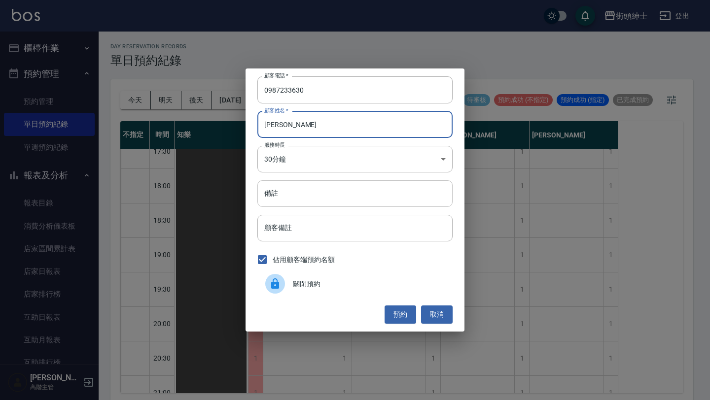
click at [450, 200] on input "備註" at bounding box center [354, 193] width 195 height 27
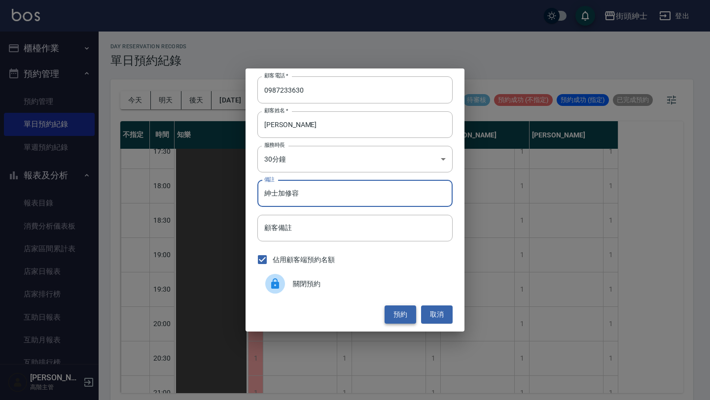
type input "紳士加修容"
click at [404, 313] on button "預約" at bounding box center [400, 315] width 32 height 18
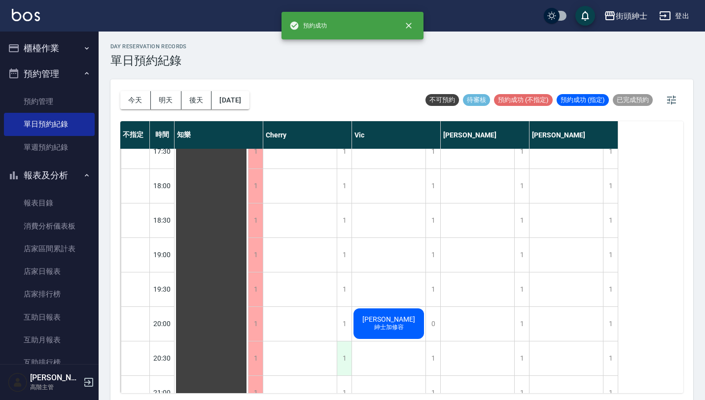
click at [343, 358] on div "1" at bounding box center [344, 359] width 15 height 34
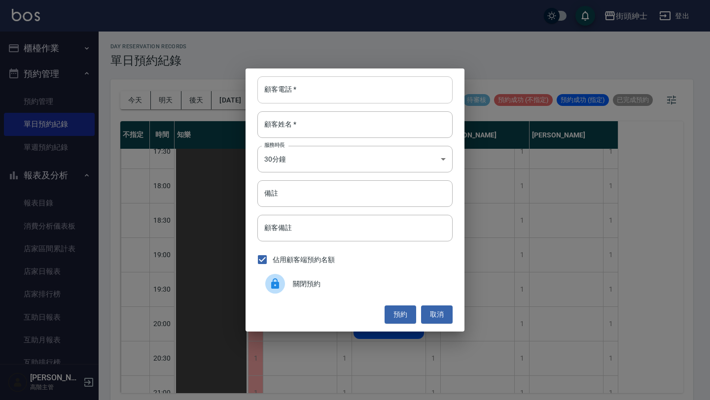
click at [325, 92] on input "顧客電話   *" at bounding box center [354, 89] width 195 height 27
paste input "稱呼：[PERSON_NAME] 電話：[PHONE_NUMBER]"
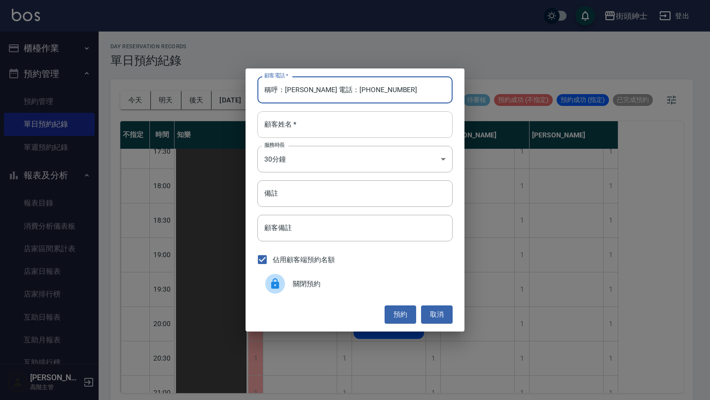
type input "稱呼：[PERSON_NAME] 電話：[PHONE_NUMBER]"
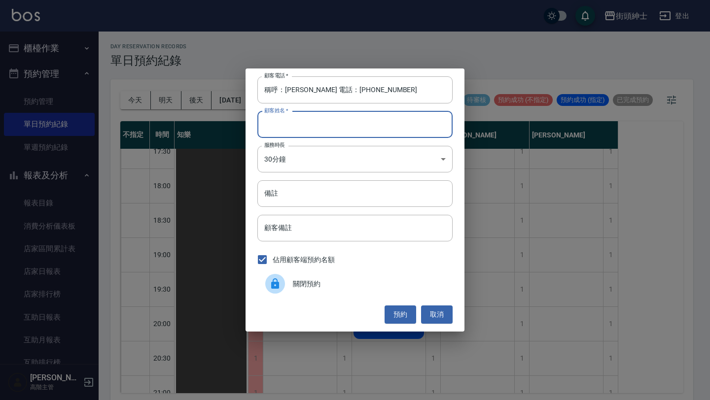
click at [324, 116] on input "顧客姓名   *" at bounding box center [354, 124] width 195 height 27
paste input "稱呼：[PERSON_NAME] 電話：[PHONE_NUMBER]"
type input "稱呼：[PERSON_NAME] 電話：[PHONE_NUMBER]"
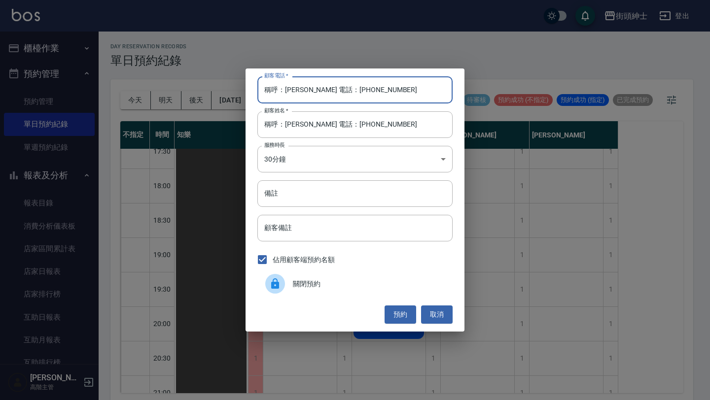
drag, startPoint x: 329, startPoint y: 89, endPoint x: 196, endPoint y: 76, distance: 133.3
click at [204, 77] on div "顧客電話   * 稱呼：[PERSON_NAME] 電話：[PHONE_NUMBER] 顧客電話   * 顧客姓名   * 稱呼：[PERSON_NAME] …" at bounding box center [355, 200] width 710 height 400
type input "0987233630"
click at [294, 189] on input "備註" at bounding box center [354, 193] width 195 height 27
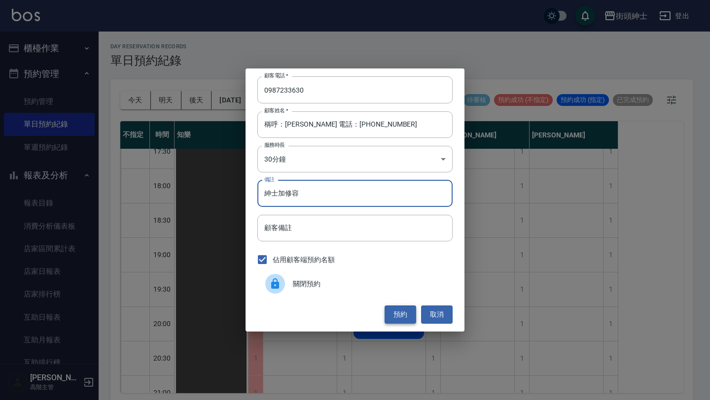
type input "紳士加修容"
click at [403, 310] on button "預約" at bounding box center [400, 315] width 32 height 18
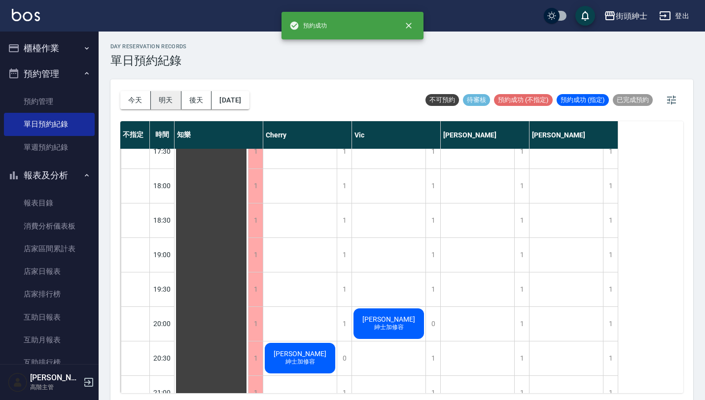
click at [172, 100] on button "明天" at bounding box center [166, 100] width 31 height 18
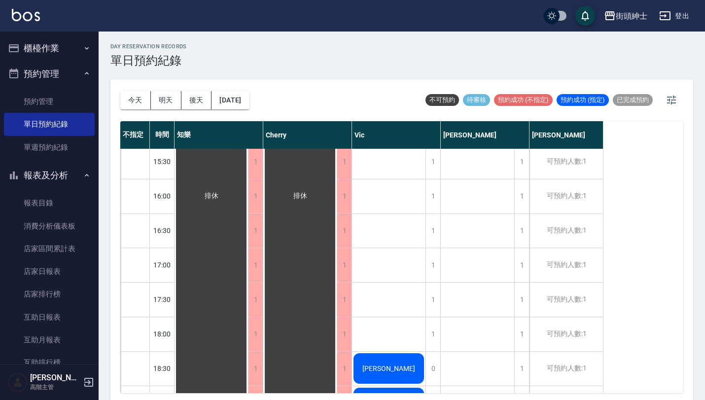
scroll to position [452, 0]
click at [523, 201] on div "1" at bounding box center [521, 197] width 15 height 34
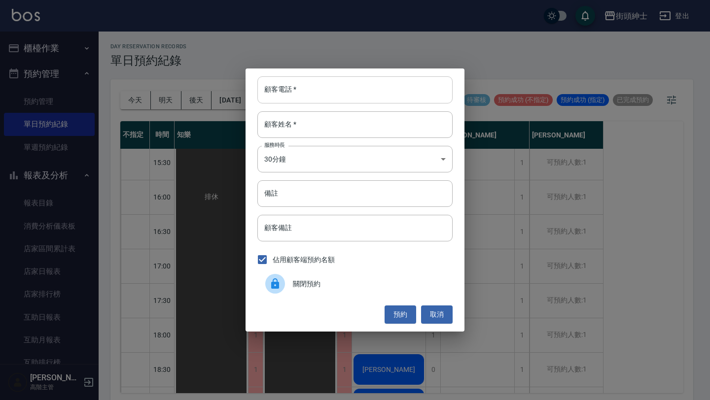
click at [365, 93] on input "顧客電話   *" at bounding box center [354, 89] width 195 height 27
paste input "稱呼：[PERSON_NAME] 電話：[PHONE_NUMBER]"
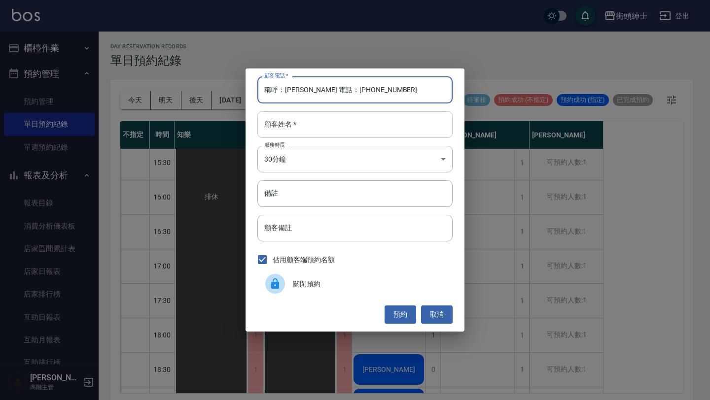
type input "稱呼：[PERSON_NAME] 電話：[PHONE_NUMBER]"
click at [366, 125] on input "顧客姓名   *" at bounding box center [354, 124] width 195 height 27
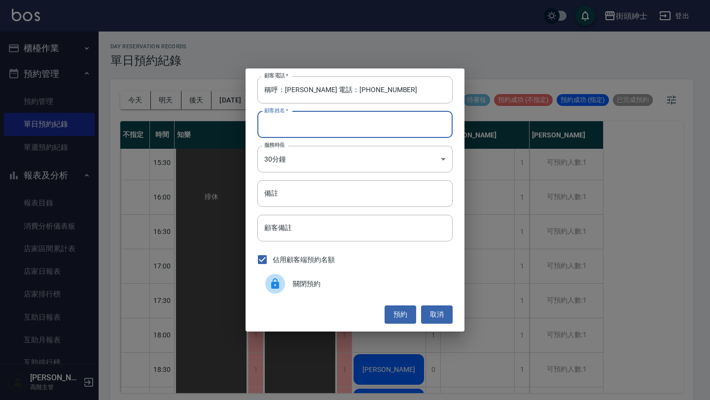
paste input "稱呼：[PERSON_NAME] 電話：[PHONE_NUMBER]"
type input "稱呼：[PERSON_NAME] 電話：[PHONE_NUMBER]"
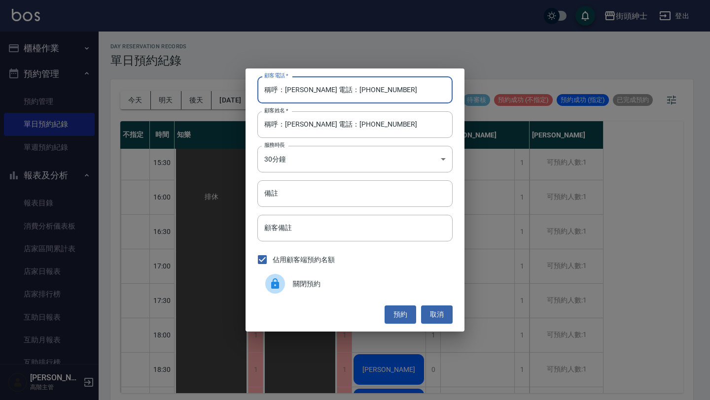
drag, startPoint x: 327, startPoint y: 91, endPoint x: 207, endPoint y: 91, distance: 120.8
click at [208, 91] on div "顧客電話   * 稱呼：[PERSON_NAME] 電話：[PHONE_NUMBER] 顧客電話   * 顧客姓名   * 稱呼：[PERSON_NAME] …" at bounding box center [355, 200] width 710 height 400
type input "0906512100"
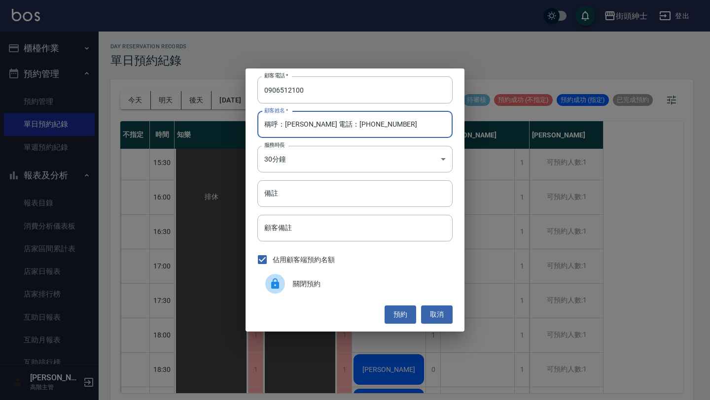
drag, startPoint x: 285, startPoint y: 123, endPoint x: 186, endPoint y: 123, distance: 98.6
click at [195, 123] on div "顧客電話   * [PHONE_NUMBER] 顧客電話   * 顧客姓名   * 稱呼：[PERSON_NAME] 電話：[PHONE_NUMBER] 顧客…" at bounding box center [355, 200] width 710 height 400
drag, startPoint x: 285, startPoint y: 124, endPoint x: 421, endPoint y: 124, distance: 136.0
click at [417, 124] on input "[PERSON_NAME] 電話：[PHONE_NUMBER]" at bounding box center [354, 124] width 195 height 27
type input "[PERSON_NAME]"
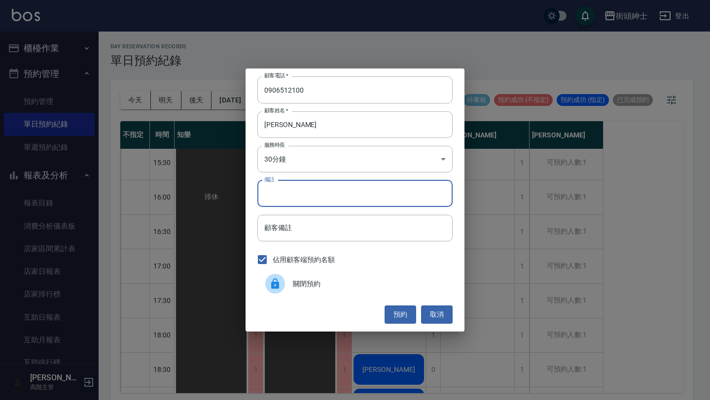
click at [384, 199] on input "備註" at bounding box center [354, 193] width 195 height 27
type input "豎"
type input "其"
type input "ㄑ"
type input "暑期"
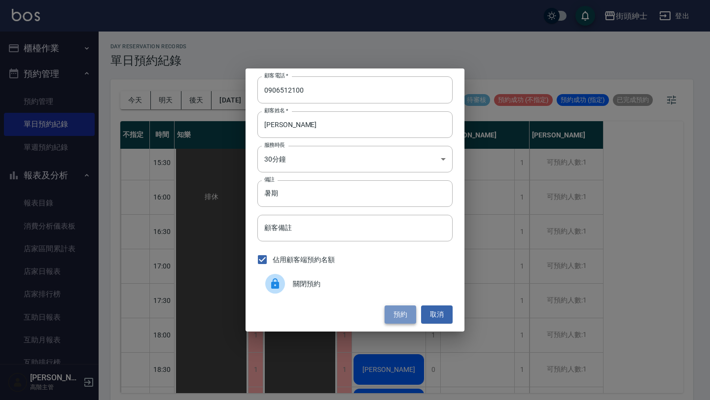
click at [401, 313] on button "預約" at bounding box center [400, 315] width 32 height 18
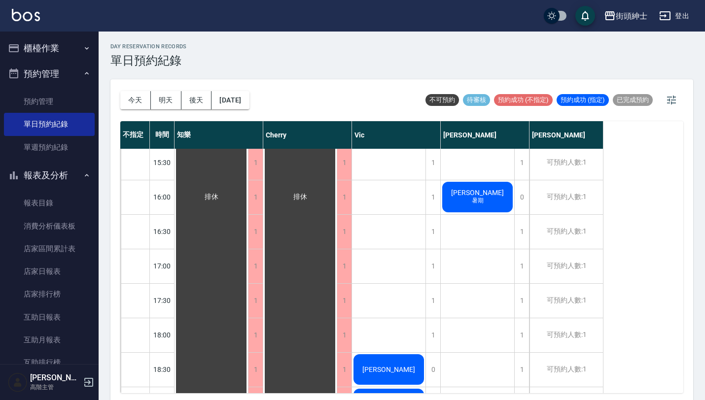
click at [144, 104] on button "今天" at bounding box center [135, 100] width 31 height 18
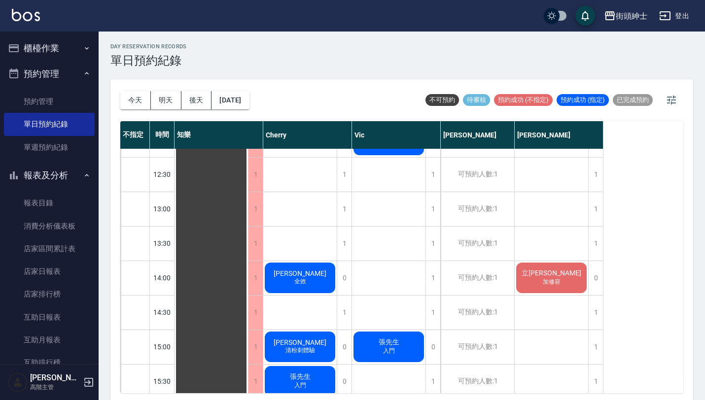
scroll to position [243, 0]
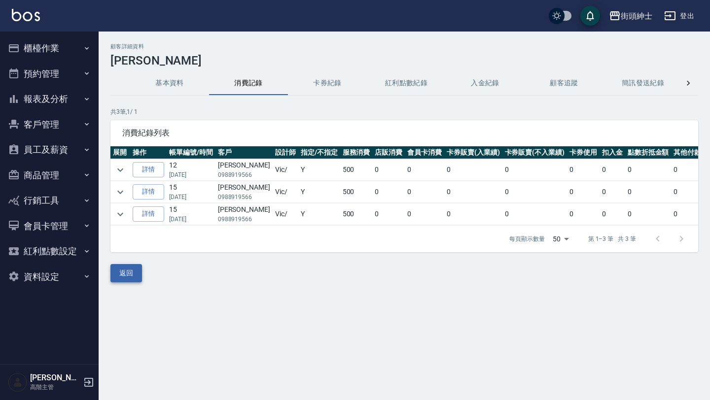
click at [131, 282] on button "返回" at bounding box center [126, 273] width 32 height 18
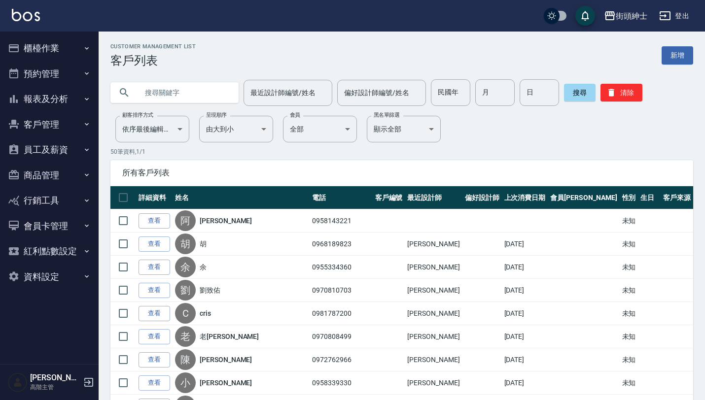
click at [185, 102] on input "text" at bounding box center [184, 92] width 93 height 27
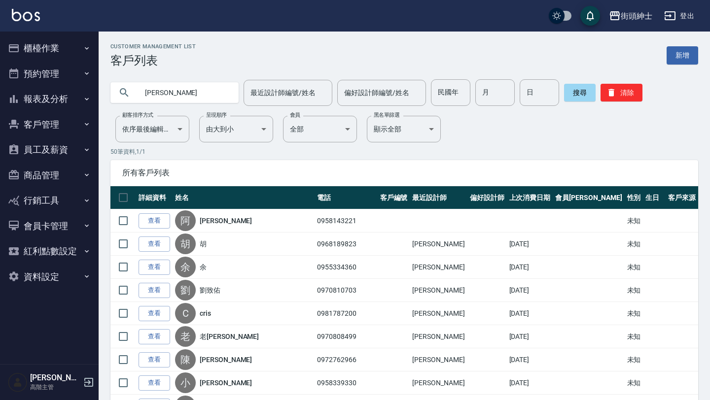
type input "王桑"
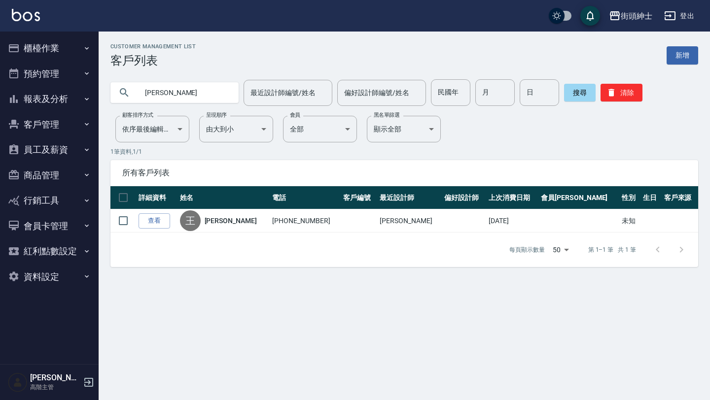
click at [156, 226] on link "查看" at bounding box center [155, 220] width 32 height 15
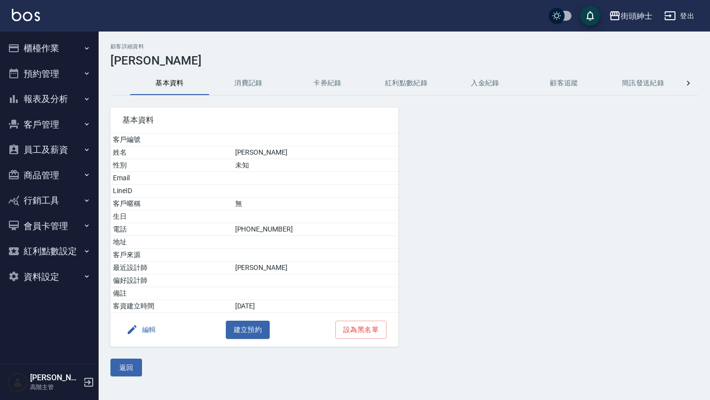
click at [254, 78] on button "消費記錄" at bounding box center [248, 83] width 79 height 24
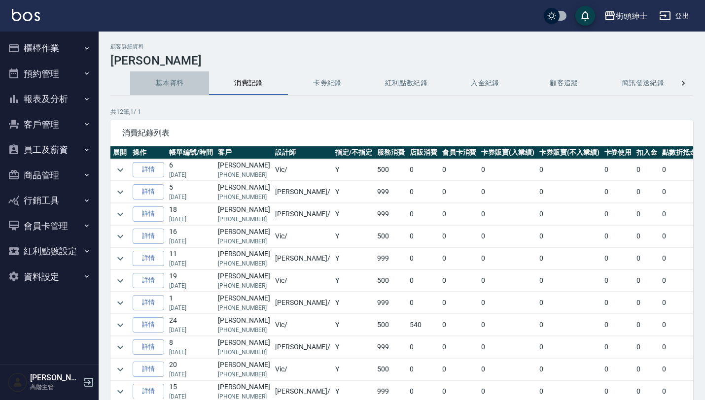
click at [184, 82] on button "基本資料" at bounding box center [169, 83] width 79 height 24
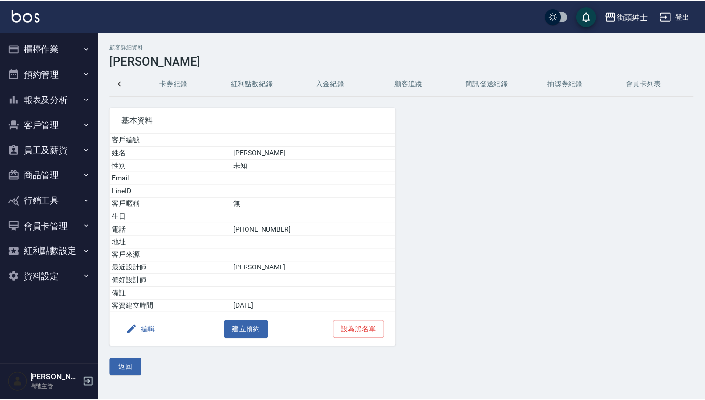
scroll to position [0, 162]
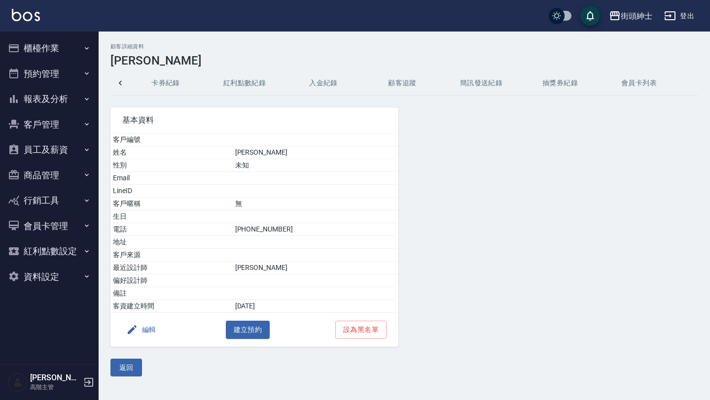
click at [641, 84] on button "會員卡列表" at bounding box center [638, 83] width 79 height 24
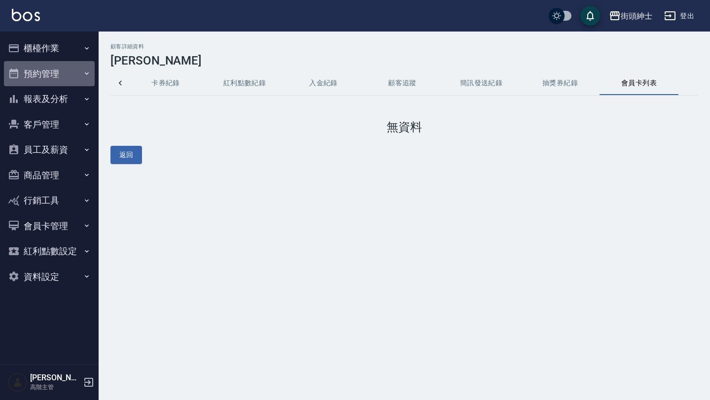
click at [54, 81] on button "預約管理" at bounding box center [49, 74] width 91 height 26
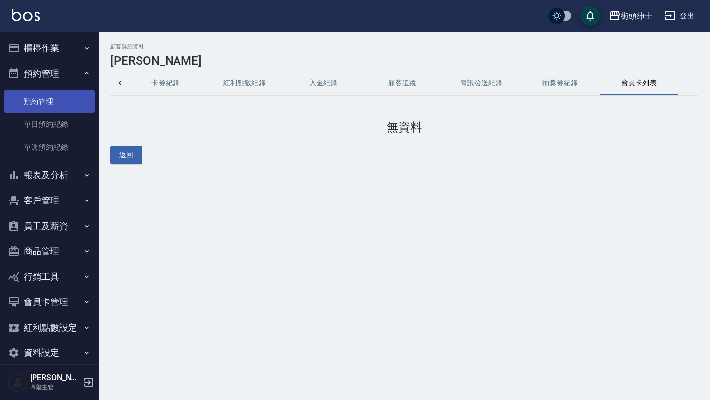
click at [58, 101] on link "預約管理" at bounding box center [49, 101] width 91 height 23
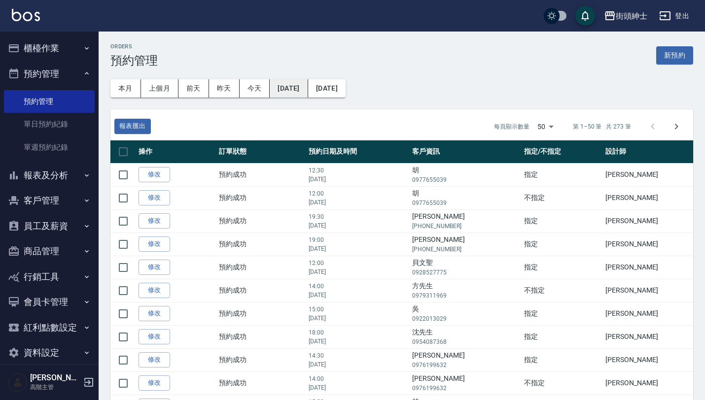
click at [308, 88] on button "[DATE]" at bounding box center [289, 88] width 38 height 18
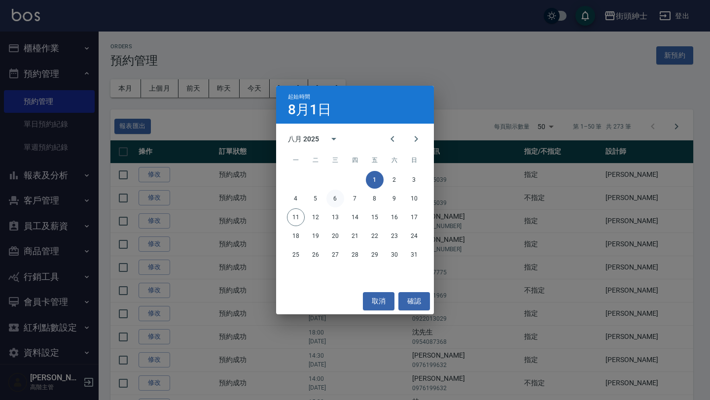
click at [338, 199] on button "6" at bounding box center [335, 199] width 18 height 18
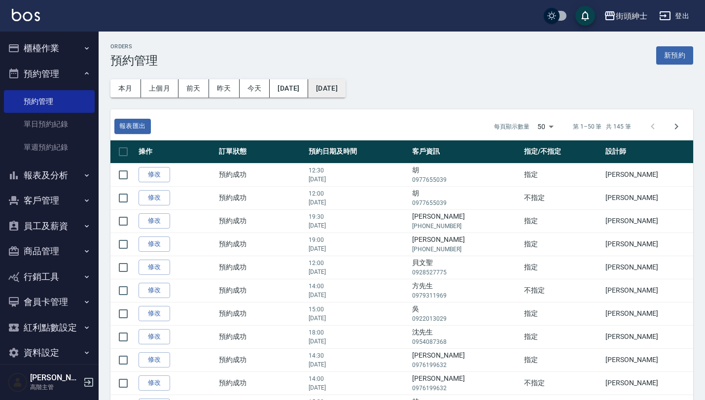
click at [346, 92] on button "2025/11/09" at bounding box center [326, 88] width 37 height 18
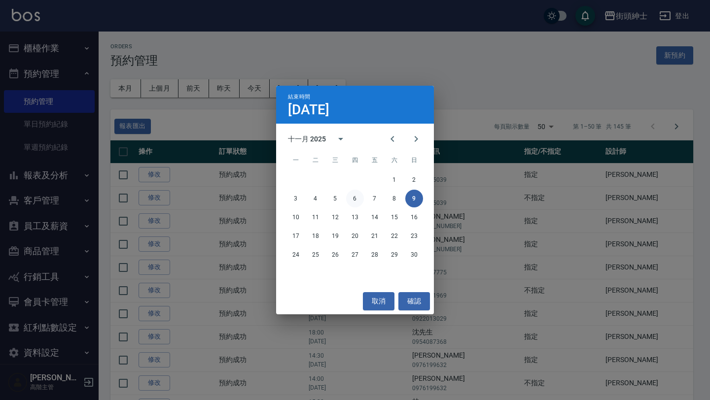
click at [352, 198] on button "6" at bounding box center [355, 199] width 18 height 18
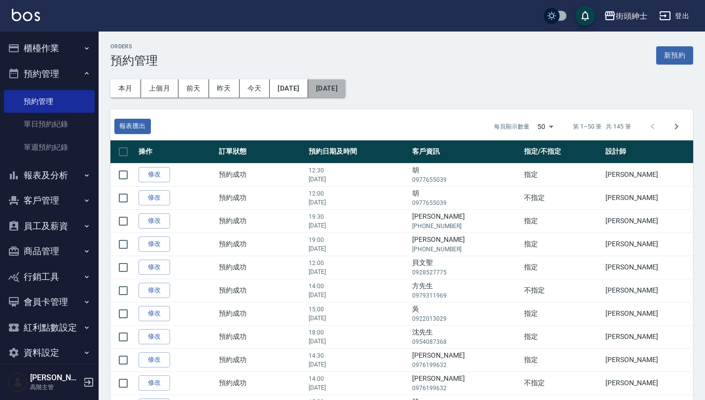
click at [346, 90] on button "2025/11/06" at bounding box center [326, 88] width 37 height 18
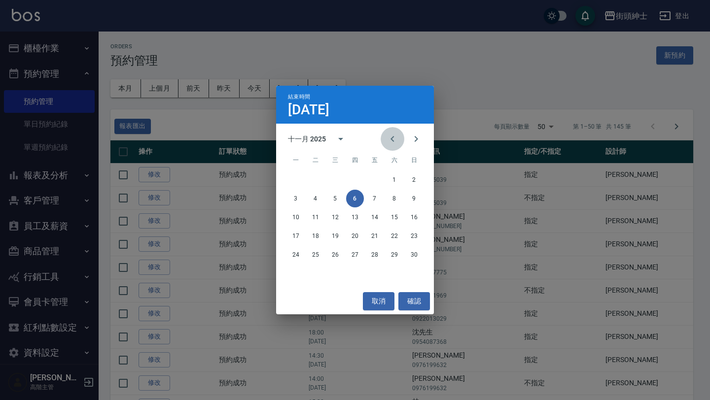
click at [388, 140] on icon "Previous month" at bounding box center [392, 139] width 12 height 12
click at [339, 200] on button "6" at bounding box center [335, 199] width 18 height 18
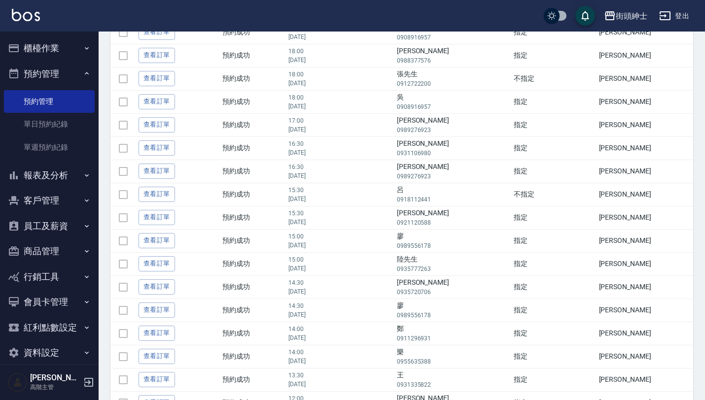
scroll to position [427, 0]
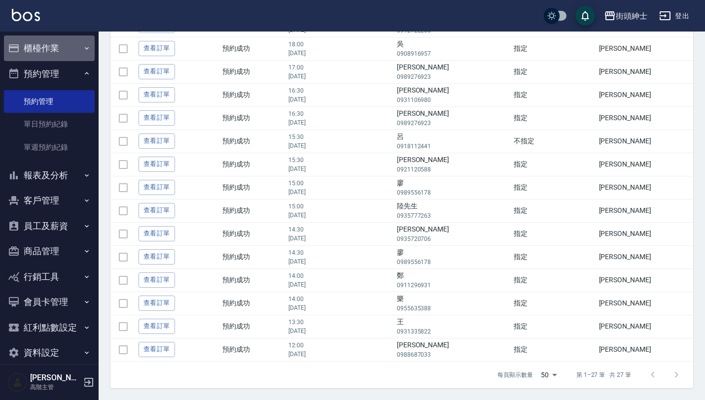
click at [72, 35] on button "櫃檯作業" at bounding box center [49, 48] width 91 height 26
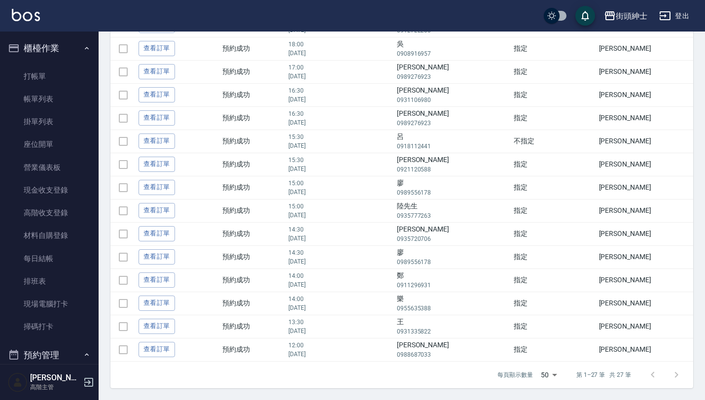
click at [61, 33] on ul "櫃檯作業 打帳單 帳單列表 掛單列表 座位開單 營業儀表板 現金收支登錄 高階收支登錄 材料自購登錄 每日結帳 排班表 現場電腦打卡 掃碼打卡 預約管理 預約…" at bounding box center [49, 342] width 91 height 620
click at [68, 43] on button "櫃檯作業" at bounding box center [49, 48] width 91 height 26
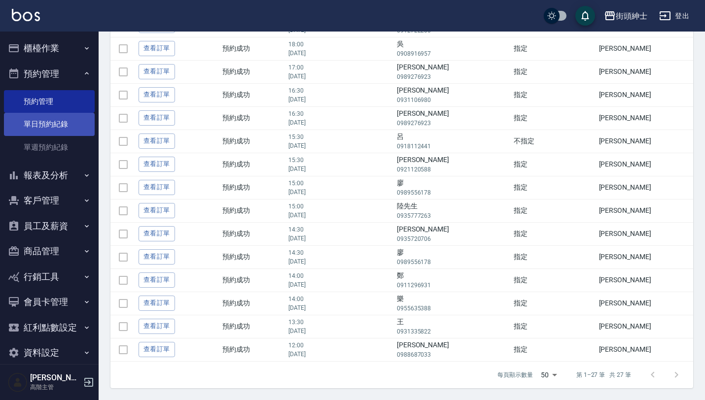
click at [69, 124] on link "單日預約紀錄" at bounding box center [49, 124] width 91 height 23
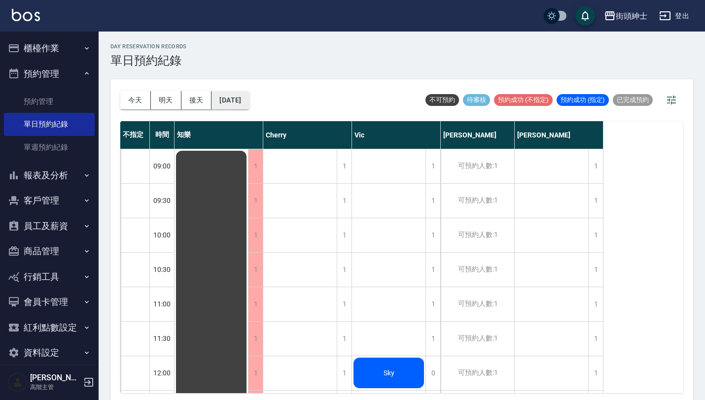
click at [248, 98] on button "[DATE]" at bounding box center [229, 100] width 37 height 18
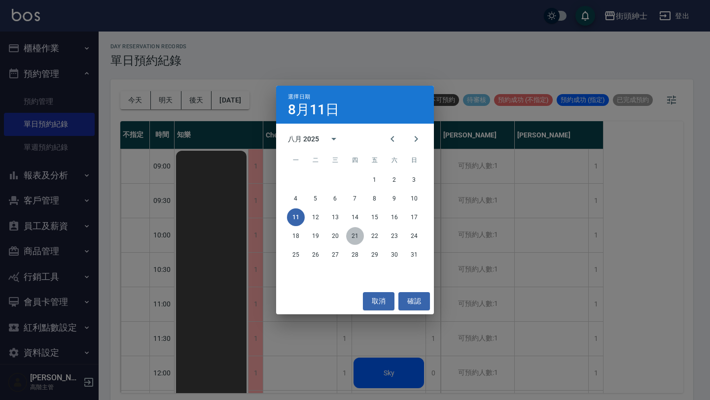
click at [354, 236] on button "21" at bounding box center [355, 236] width 18 height 18
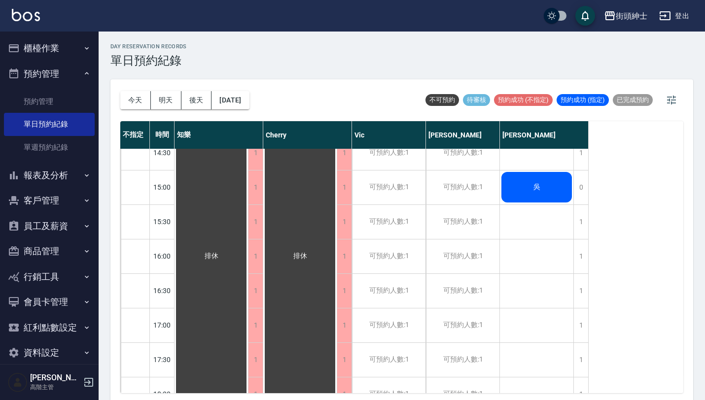
scroll to position [705, 0]
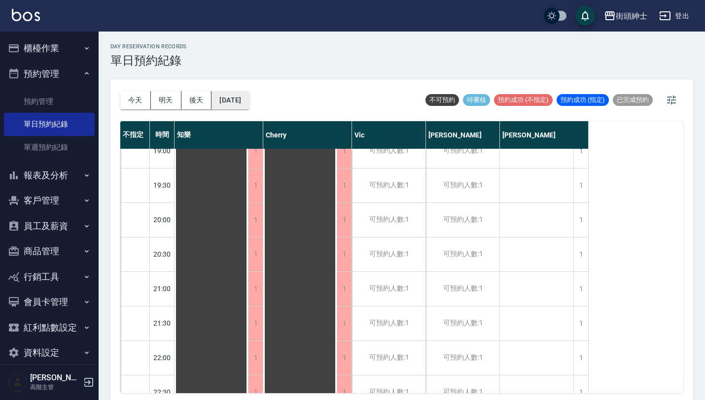
click at [248, 106] on button "2025/08/21" at bounding box center [229, 100] width 37 height 18
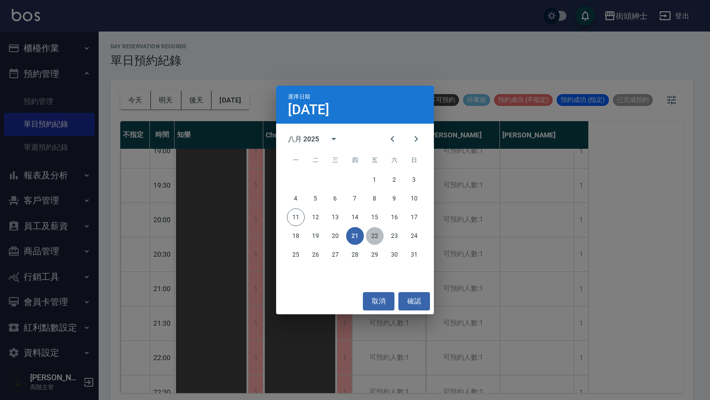
click at [375, 237] on button "22" at bounding box center [375, 236] width 18 height 18
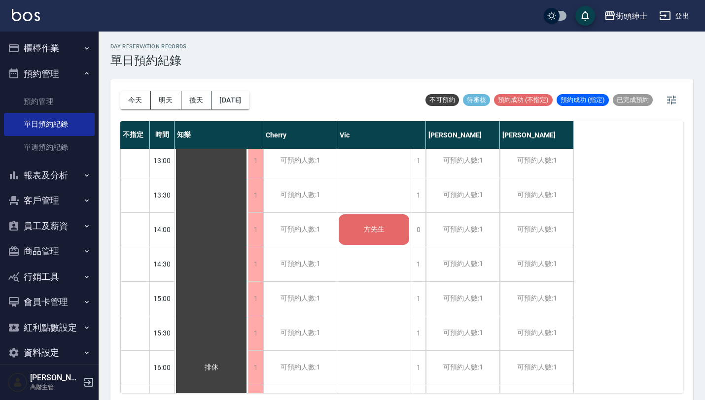
scroll to position [282, 0]
click at [249, 104] on button "2025/08/22" at bounding box center [229, 100] width 37 height 18
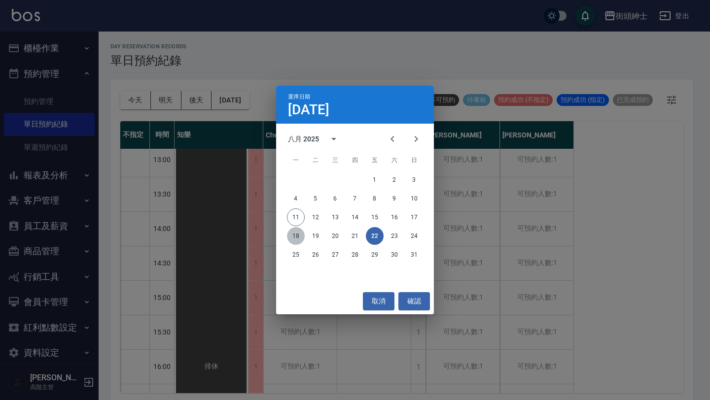
click at [295, 235] on button "18" at bounding box center [296, 236] width 18 height 18
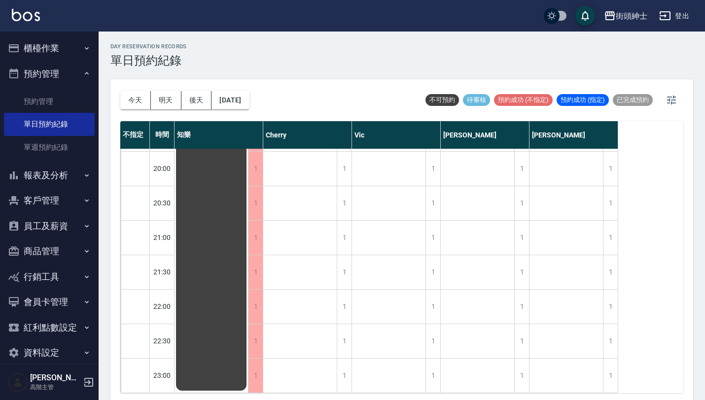
scroll to position [2, 0]
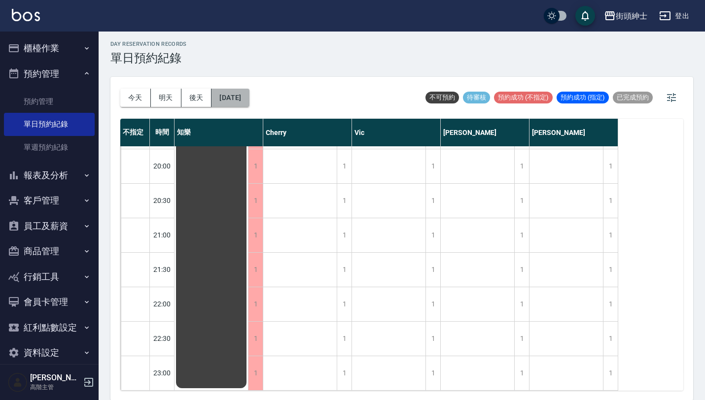
click at [249, 104] on button "[DATE]" at bounding box center [229, 98] width 37 height 18
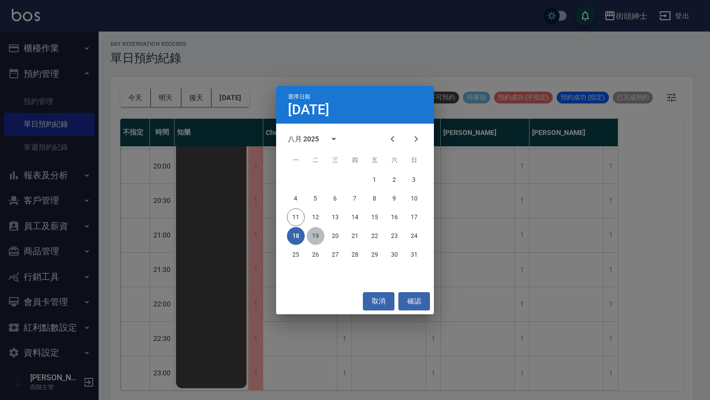
click at [313, 236] on button "19" at bounding box center [316, 236] width 18 height 18
